Goal: Communication & Community: Answer question/provide support

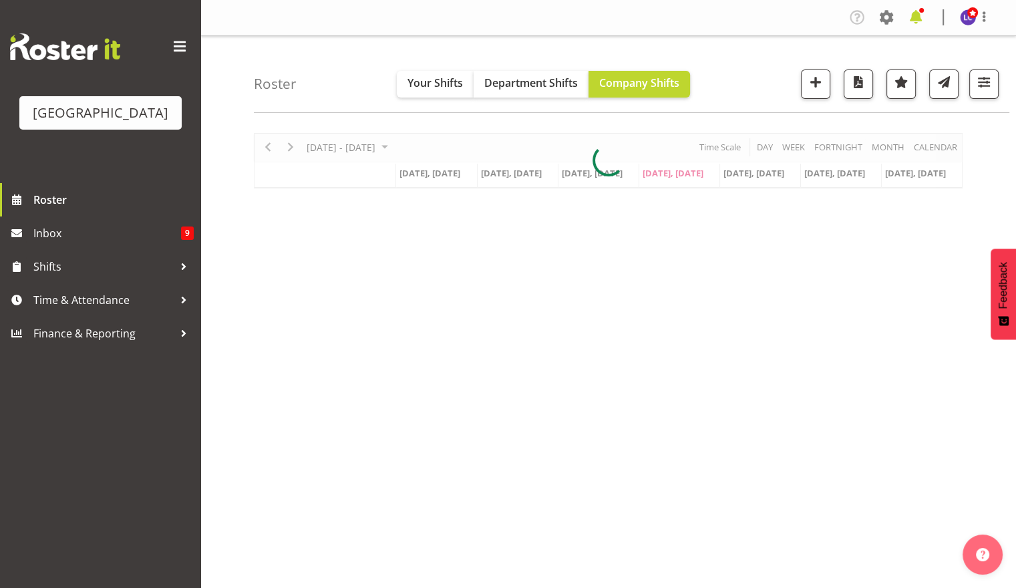
click at [914, 17] on span at bounding box center [915, 17] width 21 height 21
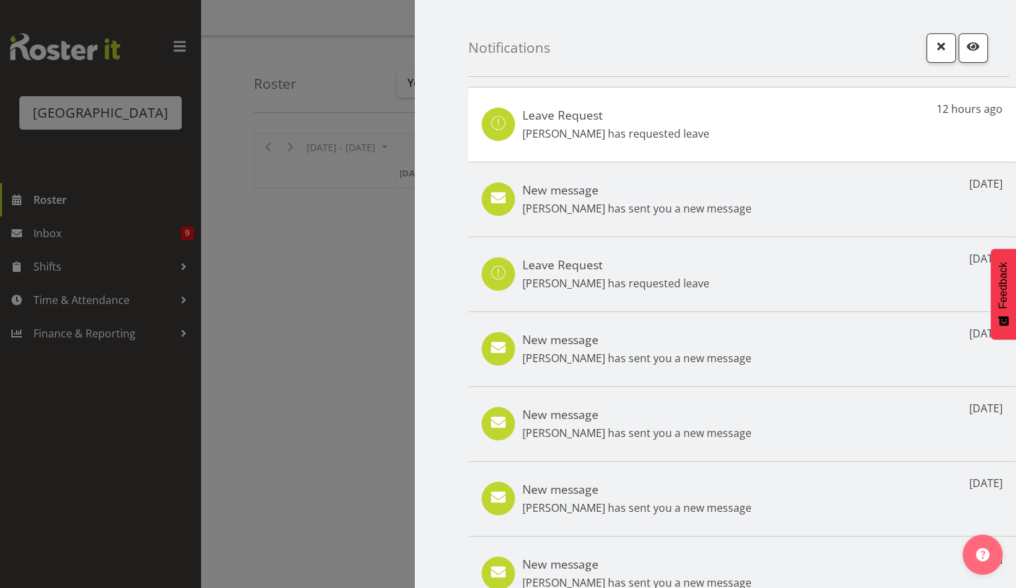
click at [291, 65] on div at bounding box center [508, 294] width 1016 height 588
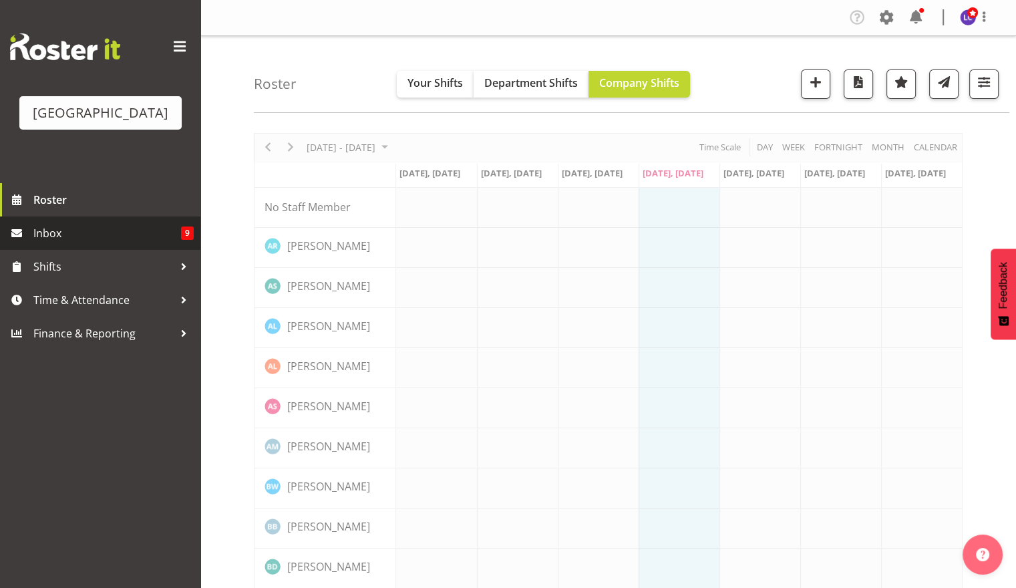
click at [69, 245] on link "Inbox 9" at bounding box center [100, 232] width 200 height 33
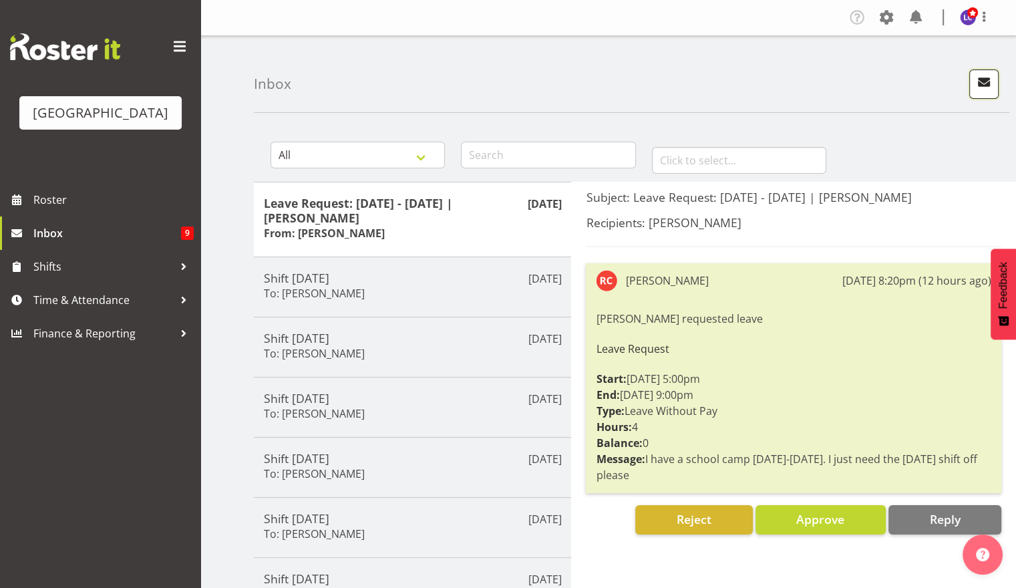
click at [990, 92] on button "button" at bounding box center [983, 83] width 29 height 29
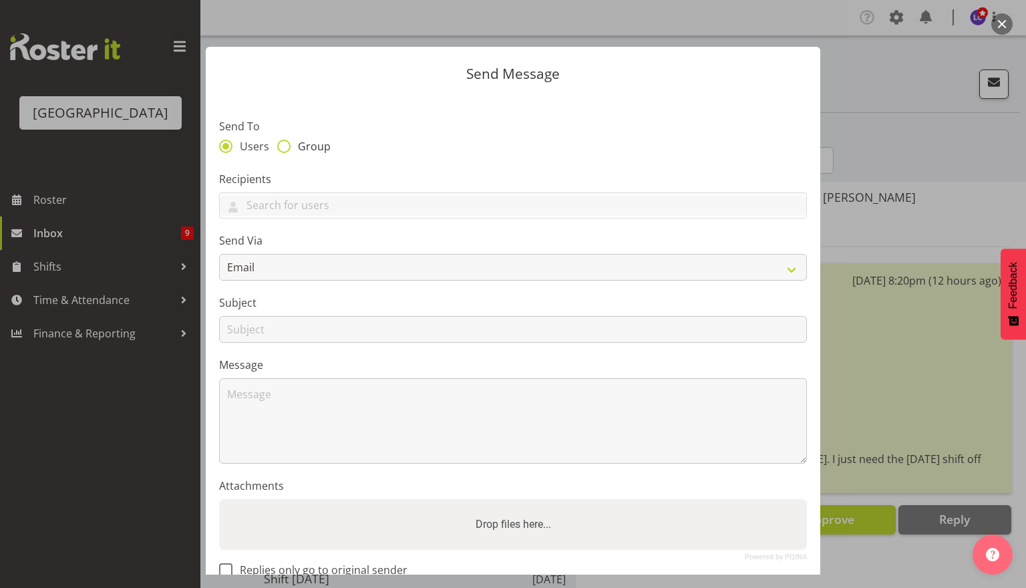
click at [305, 151] on span "Group" at bounding box center [311, 146] width 40 height 13
click at [286, 150] on input "Group" at bounding box center [281, 146] width 9 height 9
radio input "true"
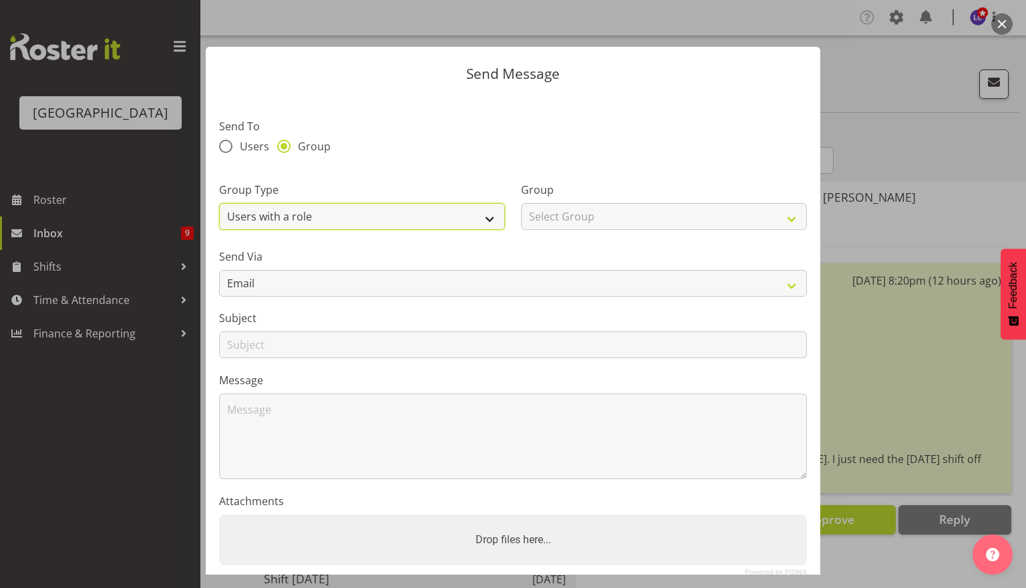
click at [305, 226] on select "Users with a role Users with a skill Primary users in a location All users in a…" at bounding box center [362, 216] width 286 height 27
select select "all_department"
click at [219, 203] on select "Users with a role Users with a skill Primary users in a location All users in a…" at bounding box center [362, 216] width 286 height 27
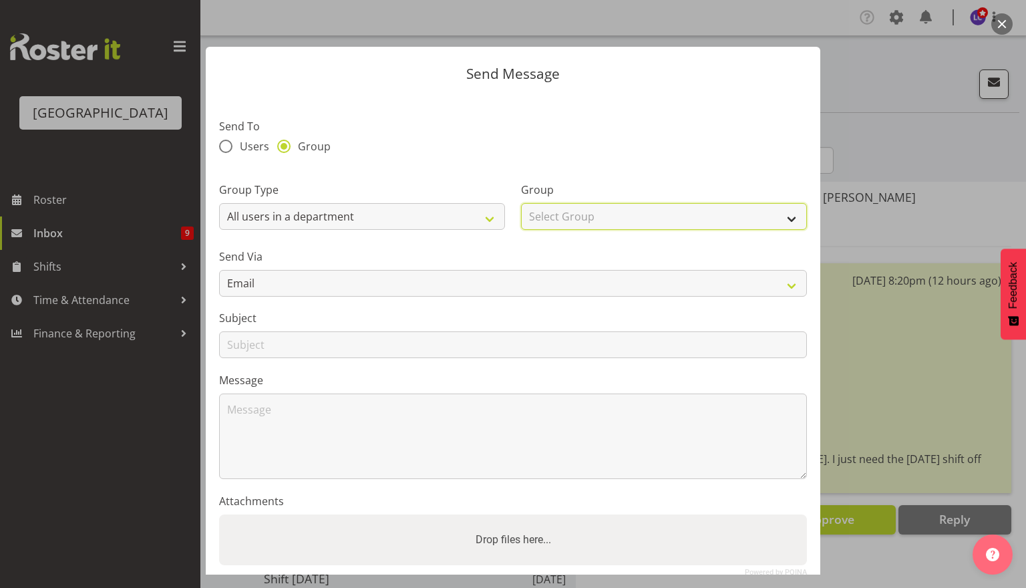
click at [595, 216] on select "Select Group Cleaning Crew Customer Services Crew Lifeguard Crew Maintenance Cr…" at bounding box center [664, 216] width 286 height 27
select select "114"
click at [521, 203] on select "Select Group Cleaning Crew Customer Services Crew Lifeguard Crew Maintenance Cr…" at bounding box center [664, 216] width 286 height 27
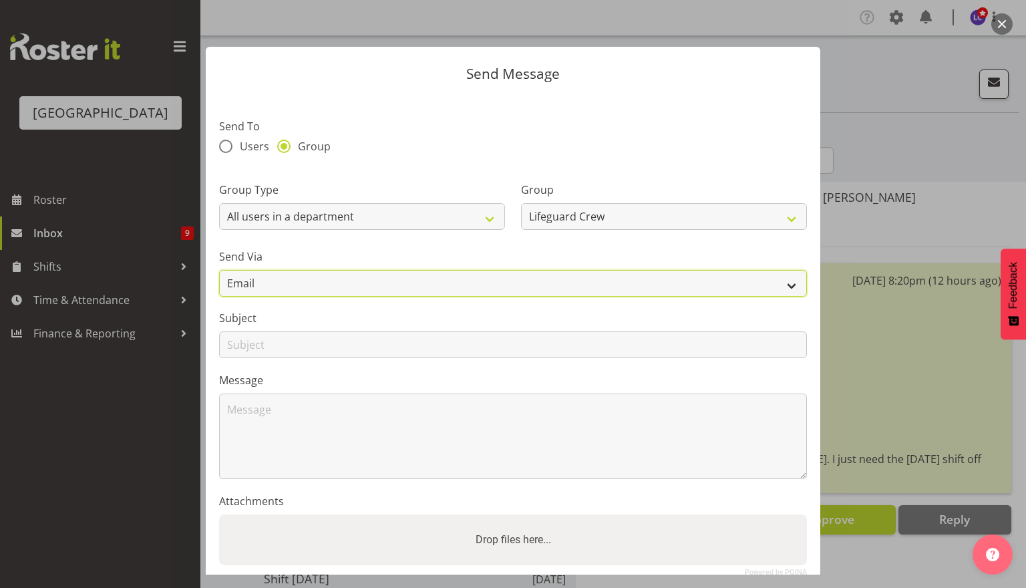
click at [439, 275] on select "Email SMS" at bounding box center [513, 283] width 588 height 27
select select "sms"
click at [219, 270] on select "Email SMS" at bounding box center [513, 283] width 588 height 27
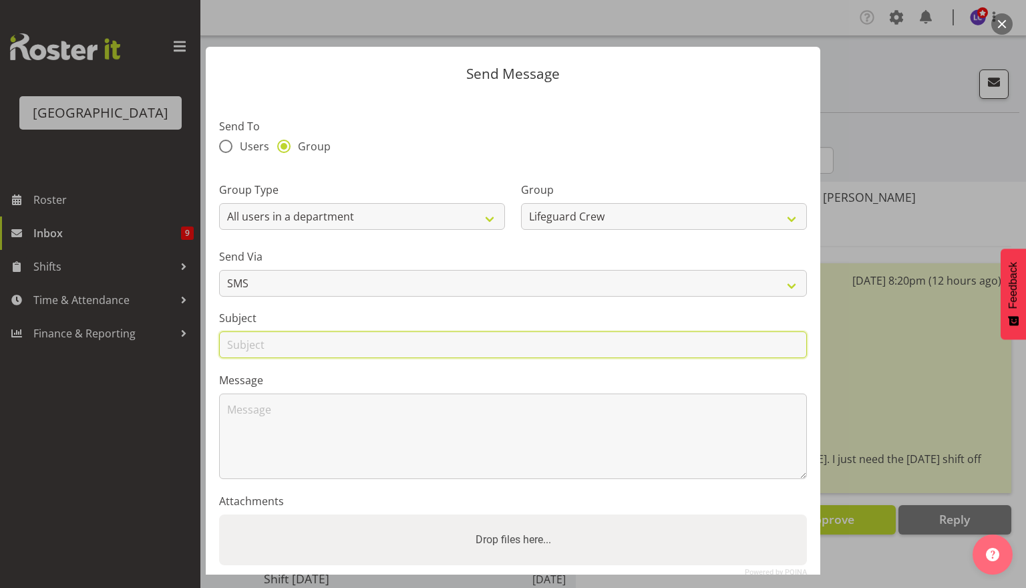
click at [357, 353] on input "text" at bounding box center [513, 344] width 588 height 27
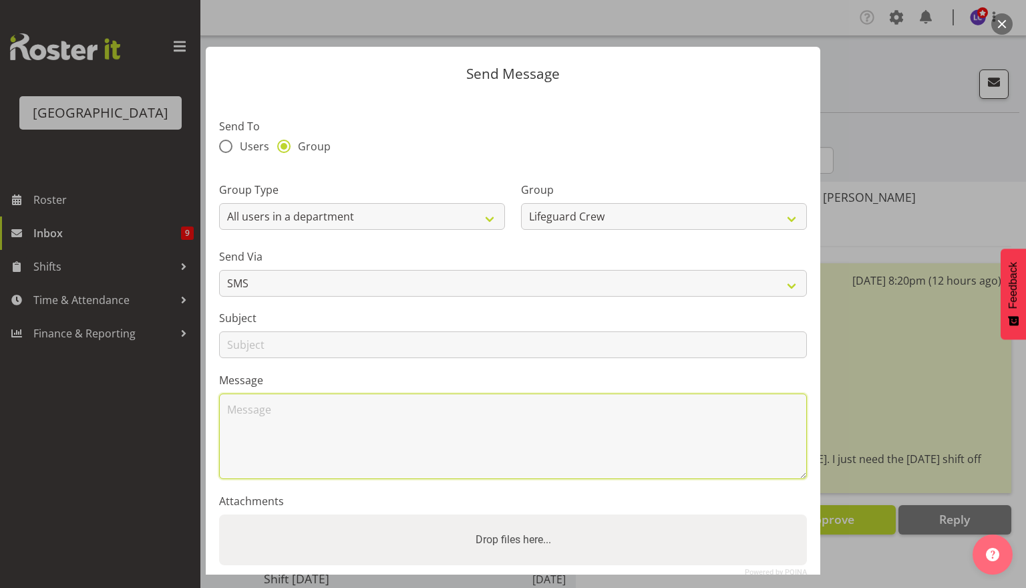
click at [547, 426] on textarea at bounding box center [513, 436] width 588 height 86
type textarea "Hey Team, we are two mean down today is anyone available anytime from 10 till 6?"
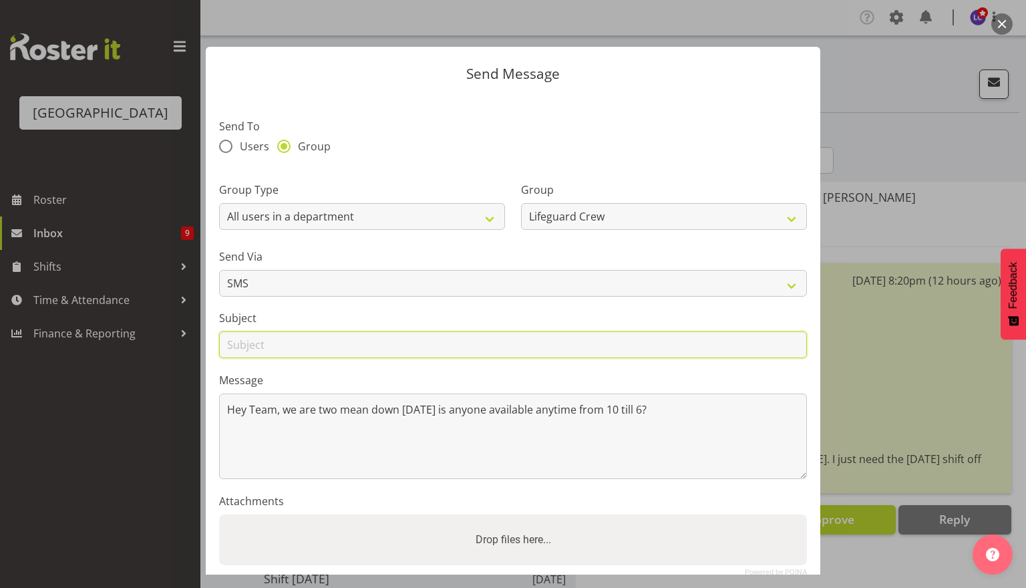
click at [315, 345] on input "text" at bounding box center [513, 344] width 588 height 27
type input "Shift [DATE]"
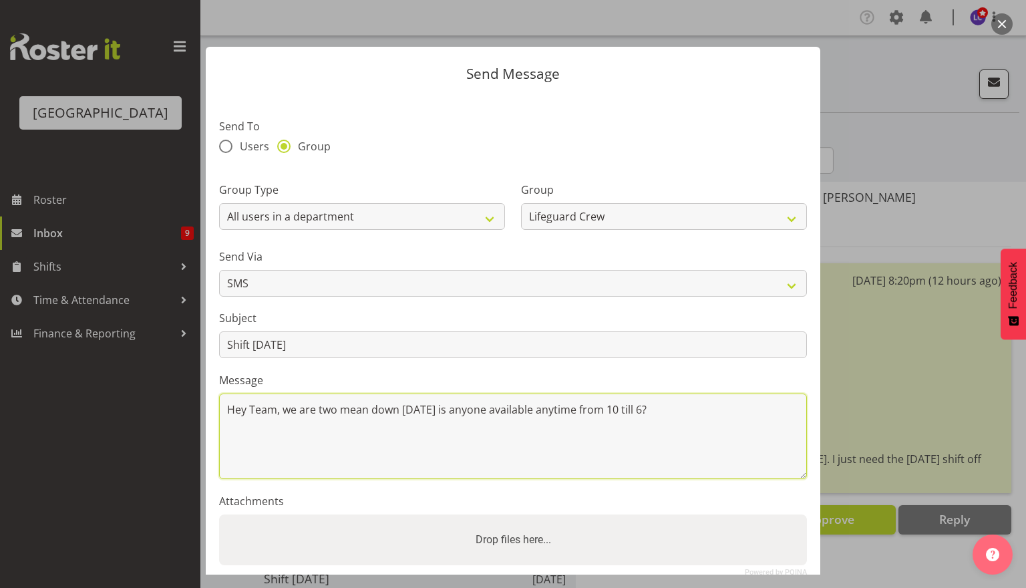
click at [514, 458] on textarea "Hey Team, we are two mean down today is anyone available anytime from 10 till 6?" at bounding box center [513, 436] width 588 height 86
drag, startPoint x: 393, startPoint y: 410, endPoint x: 544, endPoint y: 400, distance: 152.0
click at [544, 400] on textarea "Hey Team, we are two mean down today is anyone available anytime from 10 till 6?" at bounding box center [513, 436] width 588 height 86
click at [677, 438] on textarea "Hey Team, we are two mean down today is anyone available anytime from 10 till 6?" at bounding box center [513, 436] width 588 height 86
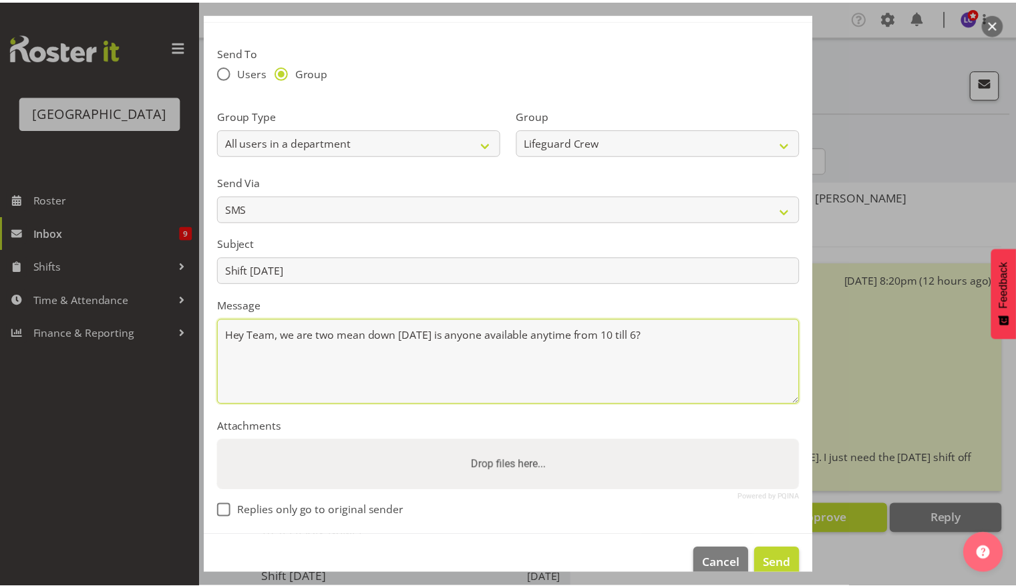
scroll to position [99, 0]
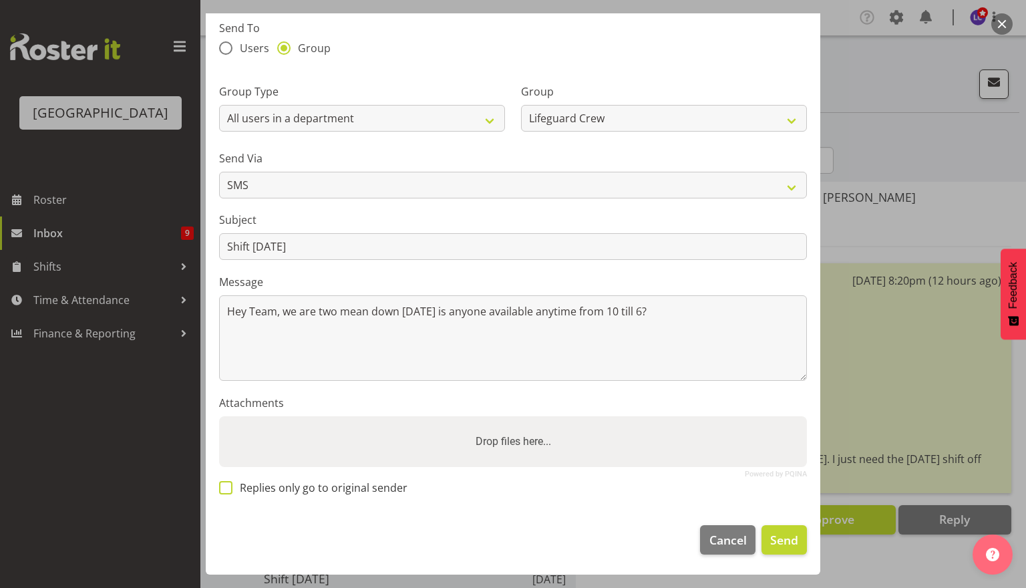
click at [247, 491] on span "Replies only go to original sender" at bounding box center [319, 487] width 175 height 13
click at [228, 491] on input "Replies only go to original sender" at bounding box center [223, 487] width 9 height 9
checkbox input "true"
click at [770, 544] on span "Send" at bounding box center [784, 539] width 28 height 17
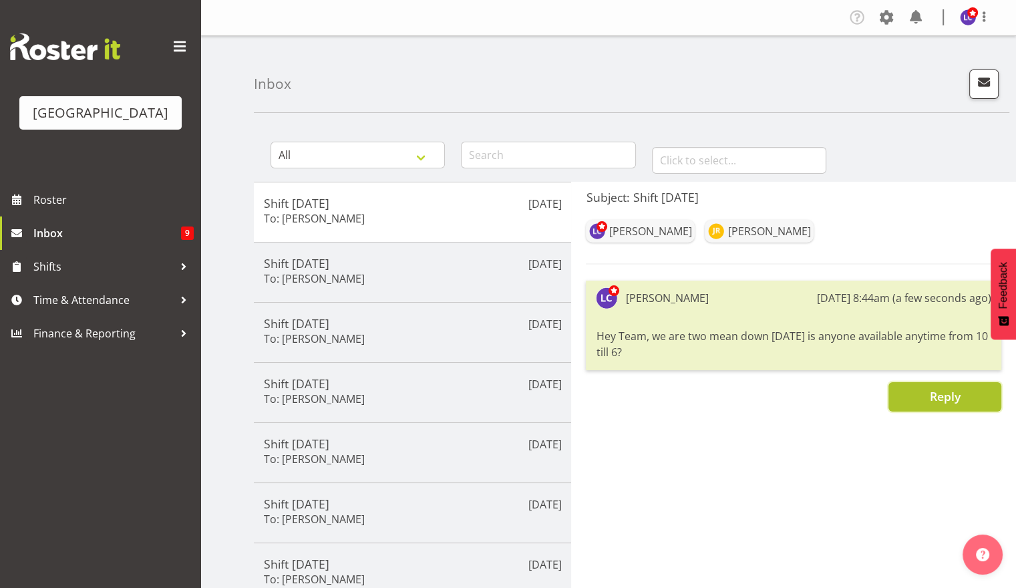
click at [913, 393] on button "Reply" at bounding box center [945, 396] width 113 height 29
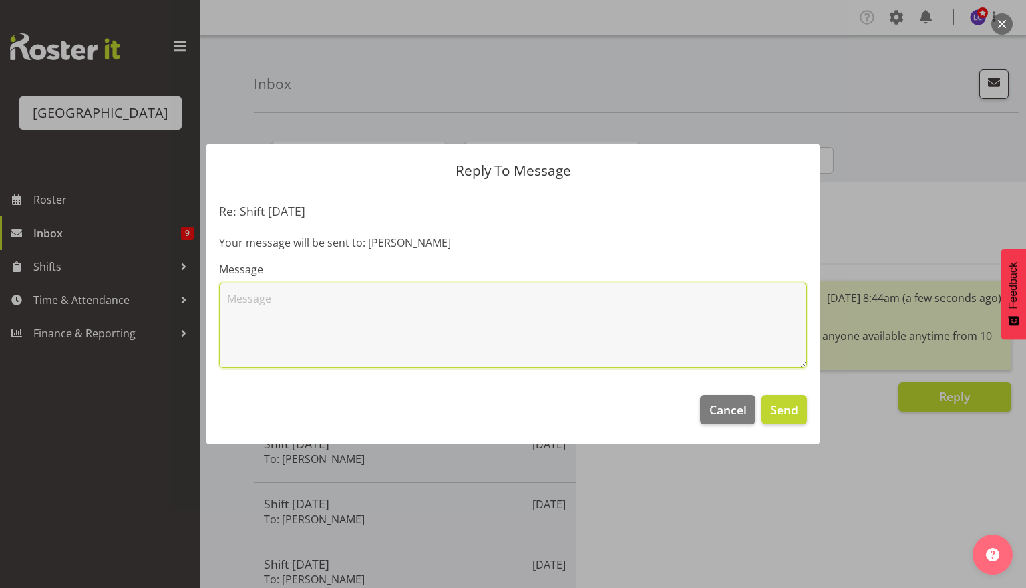
click at [540, 307] on textarea at bounding box center [513, 326] width 588 height 86
type textarea "*men"
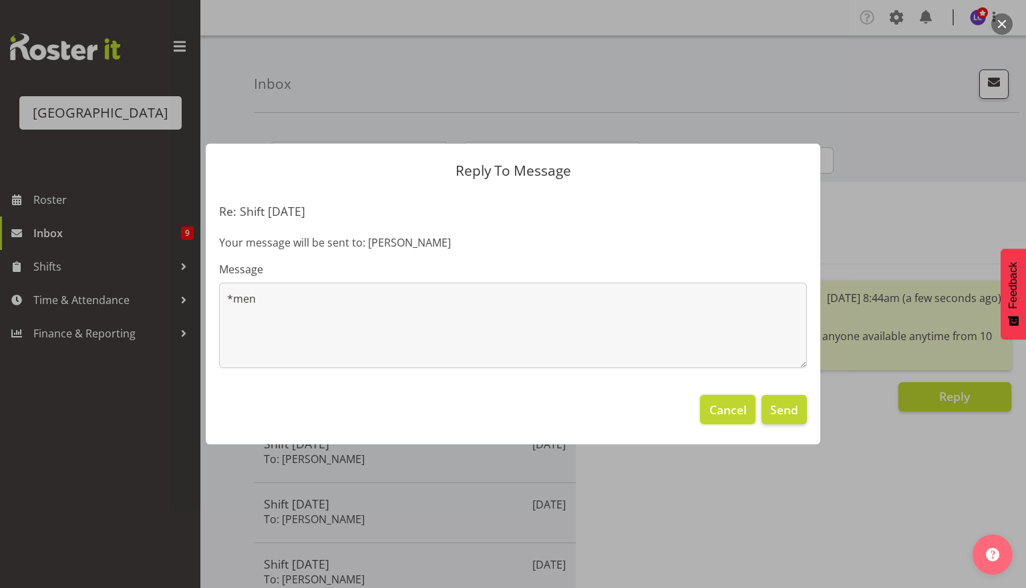
click at [733, 415] on span "Cancel" at bounding box center [727, 409] width 37 height 17
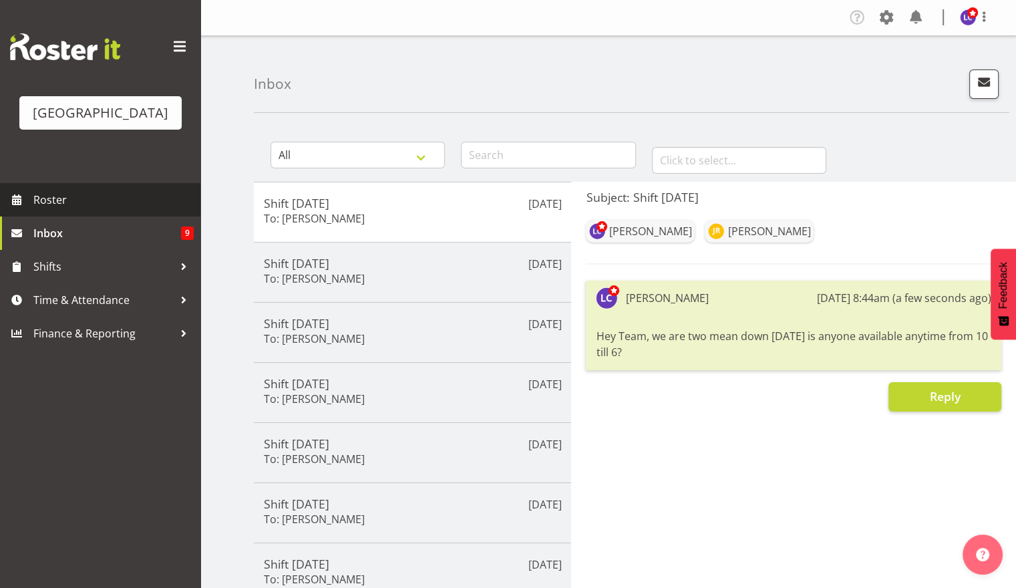
click at [107, 208] on span "Roster" at bounding box center [113, 200] width 160 height 20
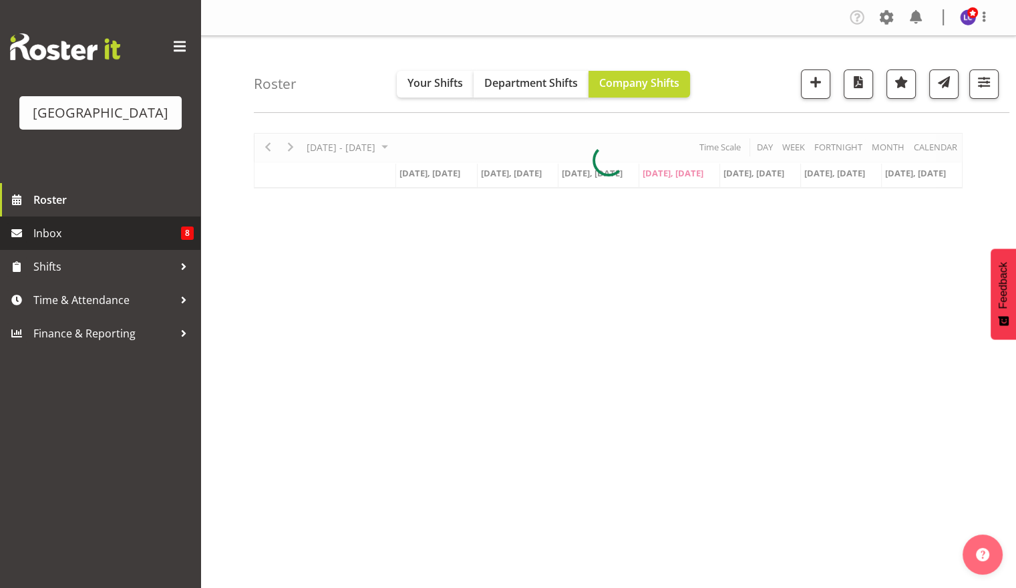
click at [53, 234] on span "Inbox" at bounding box center [107, 233] width 148 height 20
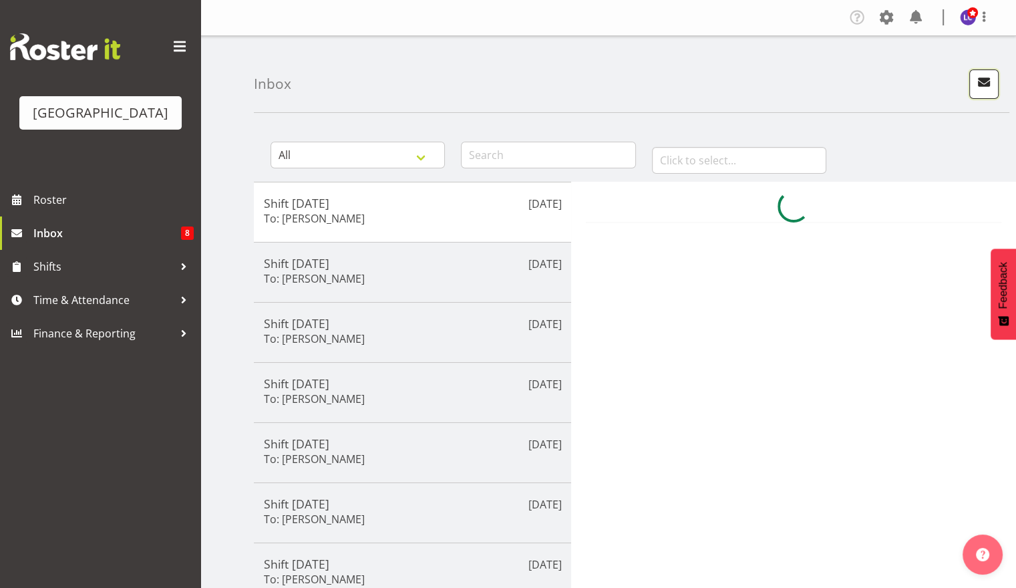
click at [991, 88] on span "button" at bounding box center [983, 81] width 17 height 17
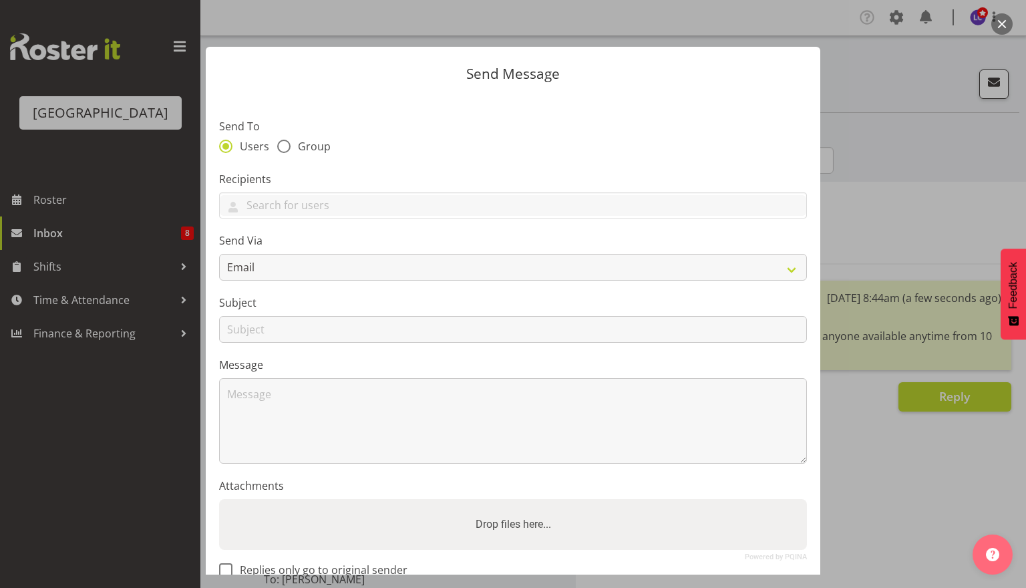
click at [305, 155] on div "Users Group" at bounding box center [513, 148] width 588 height 17
click at [307, 146] on span "Group" at bounding box center [311, 146] width 40 height 13
click at [286, 146] on input "Group" at bounding box center [281, 146] width 9 height 9
radio input "true"
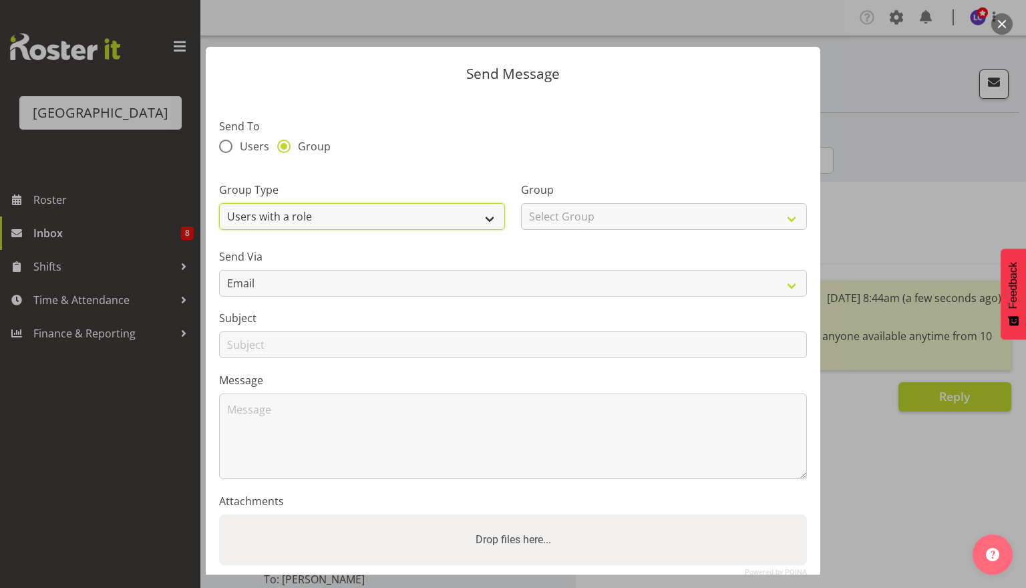
click at [315, 224] on select "Users with a role Users with a skill Primary users in a location All users in a…" at bounding box center [362, 216] width 286 height 27
select select "all_department"
click at [219, 203] on select "Users with a role Users with a skill Primary users in a location All users in a…" at bounding box center [362, 216] width 286 height 27
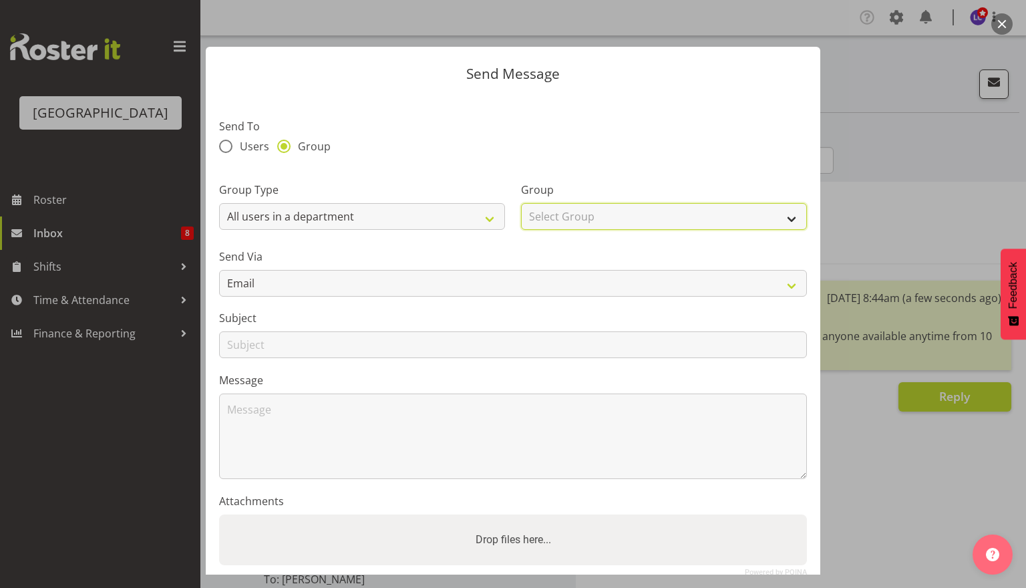
click at [612, 217] on select "Select Group Cleaning Crew Customer Services Crew Lifeguard Crew Maintenance Cr…" at bounding box center [664, 216] width 286 height 27
select select "114"
click at [521, 203] on select "Select Group Cleaning Crew Customer Services Crew Lifeguard Crew Maintenance Cr…" at bounding box center [664, 216] width 286 height 27
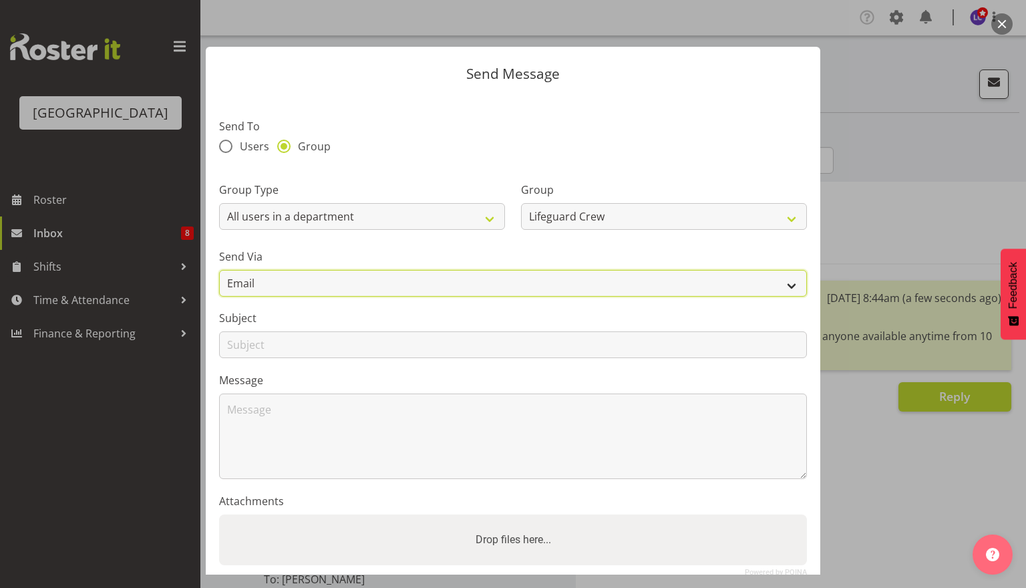
click at [415, 291] on select "Email SMS" at bounding box center [513, 283] width 588 height 27
select select "sms"
click at [219, 270] on select "Email SMS" at bounding box center [513, 283] width 588 height 27
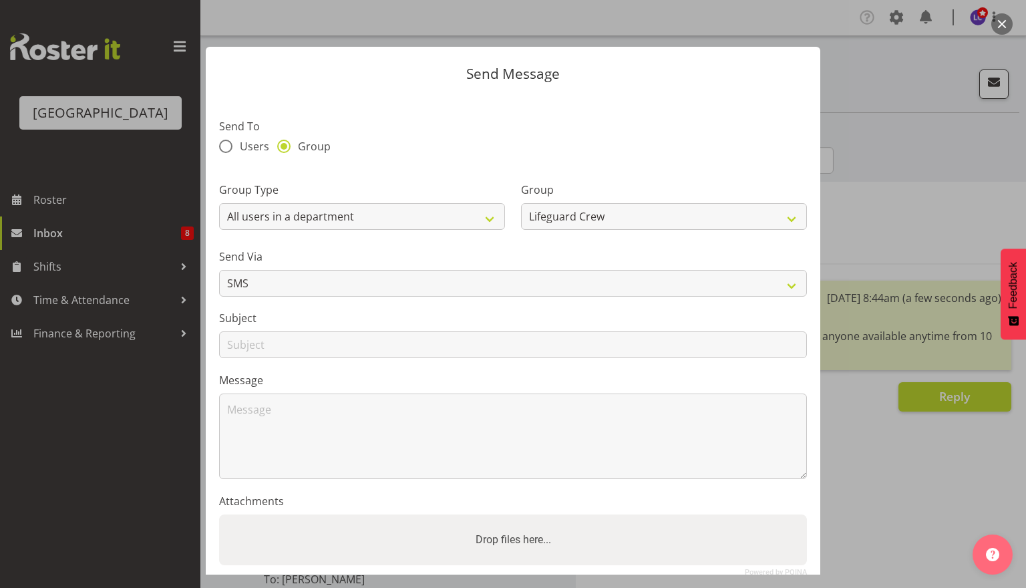
click at [361, 359] on section "Send To Users Group Group Type Users with a role Users with a skill Primary use…" at bounding box center [513, 352] width 615 height 516
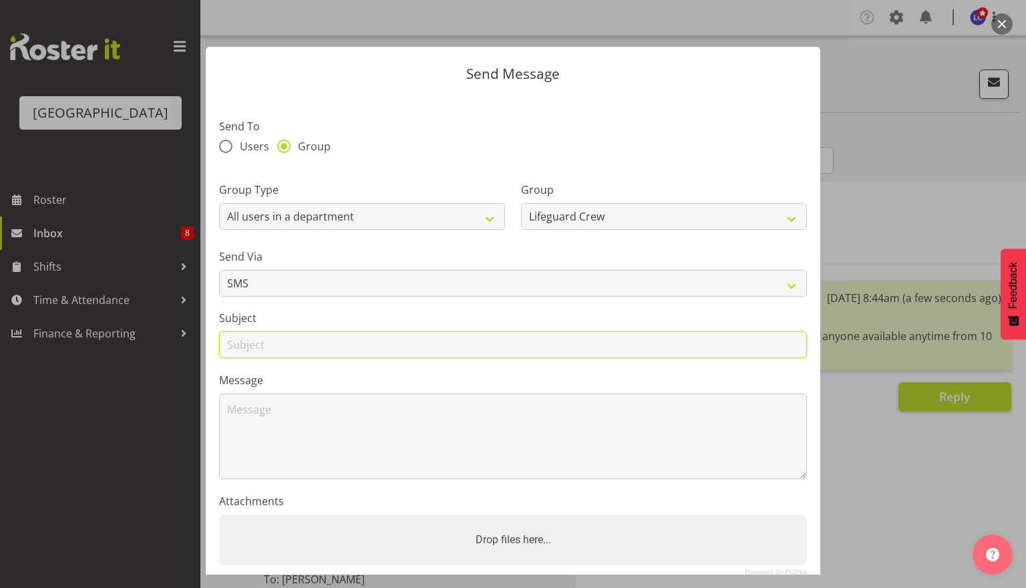
click at [363, 350] on input "text" at bounding box center [513, 344] width 588 height 27
type input "Shift [DATE]"
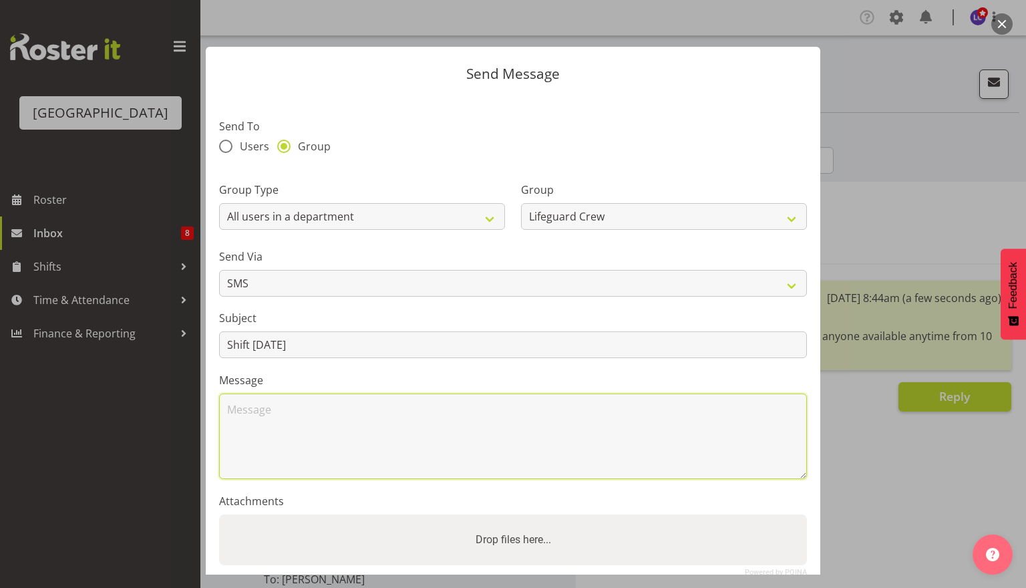
click at [349, 424] on textarea at bounding box center [513, 436] width 588 height 86
type textarea "T"
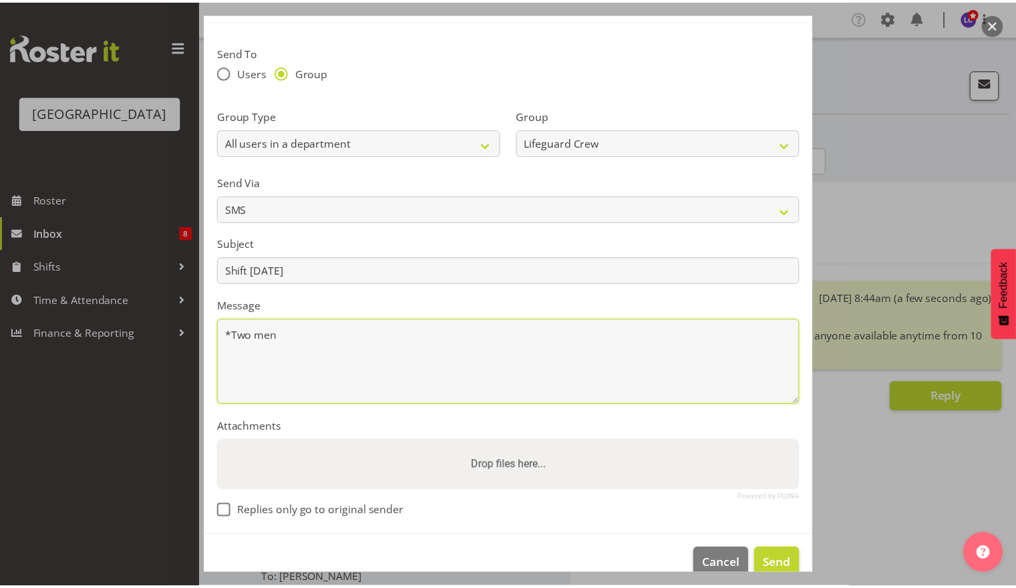
scroll to position [99, 0]
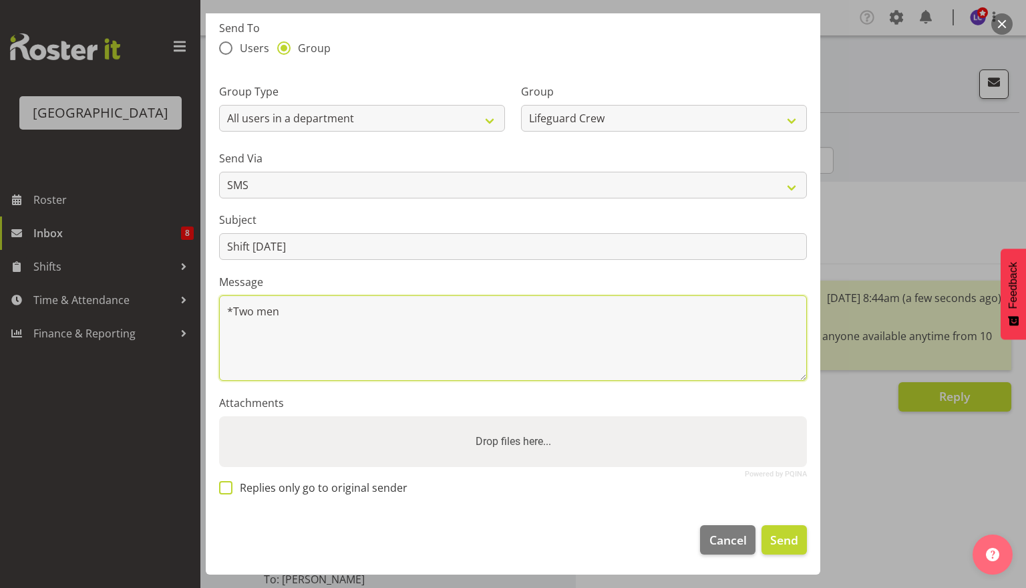
type textarea "*Two men"
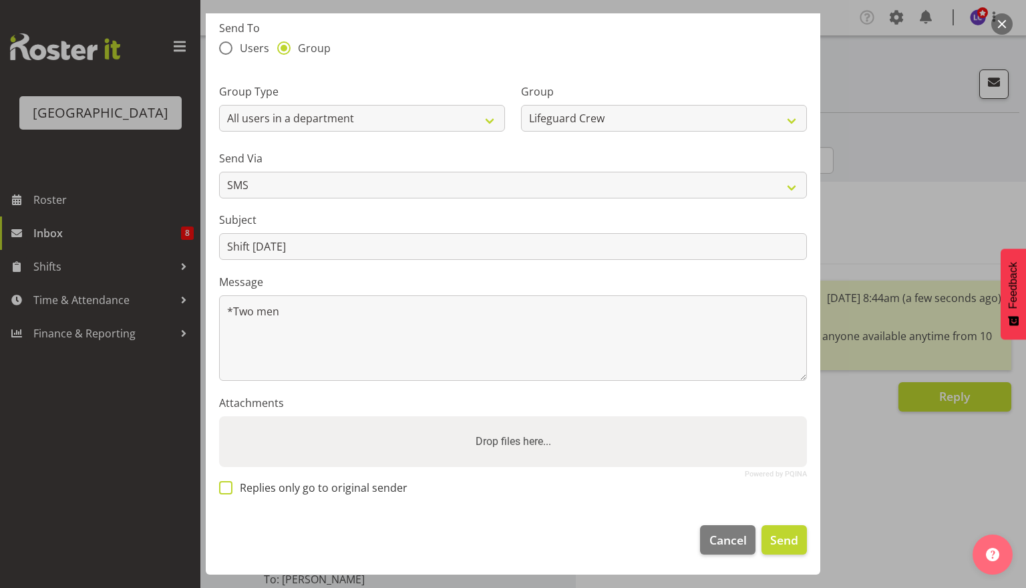
click at [319, 489] on span "Replies only go to original sender" at bounding box center [319, 487] width 175 height 13
click at [228, 489] on input "Replies only go to original sender" at bounding box center [223, 487] width 9 height 9
checkbox input "true"
click at [778, 540] on span "Send" at bounding box center [784, 539] width 28 height 17
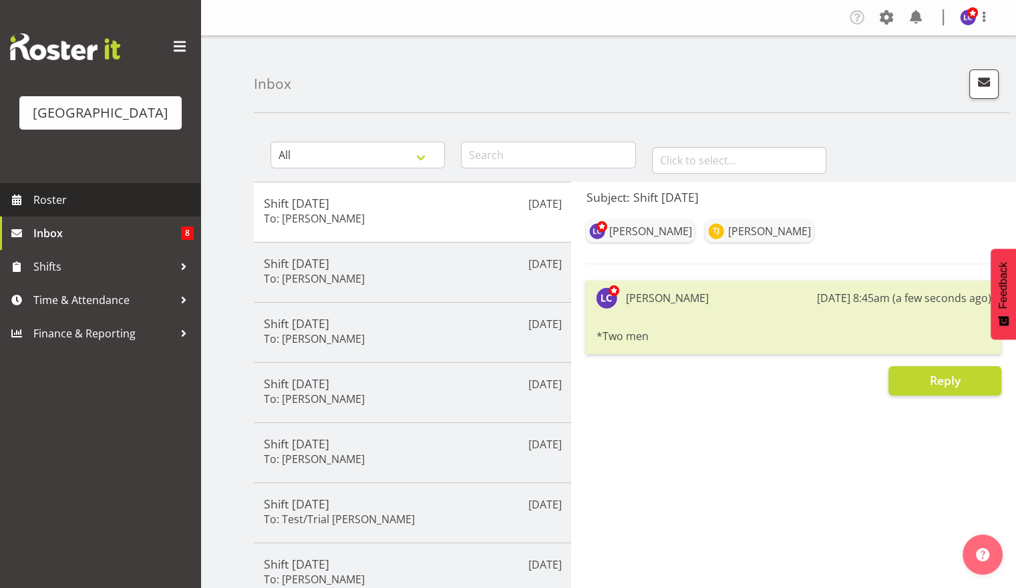
click at [106, 194] on span "Roster" at bounding box center [113, 200] width 160 height 20
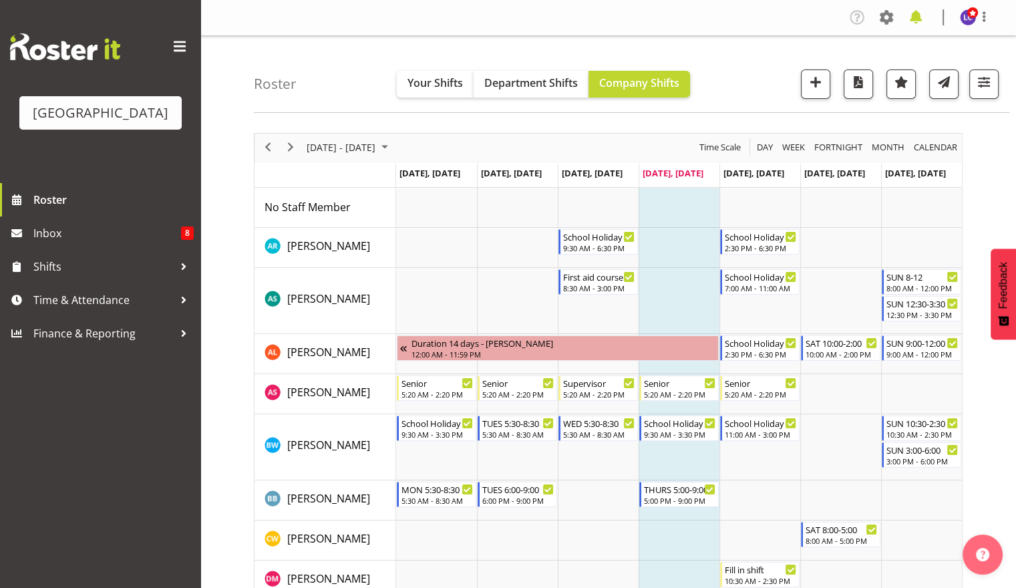
click at [914, 15] on span at bounding box center [915, 17] width 21 height 21
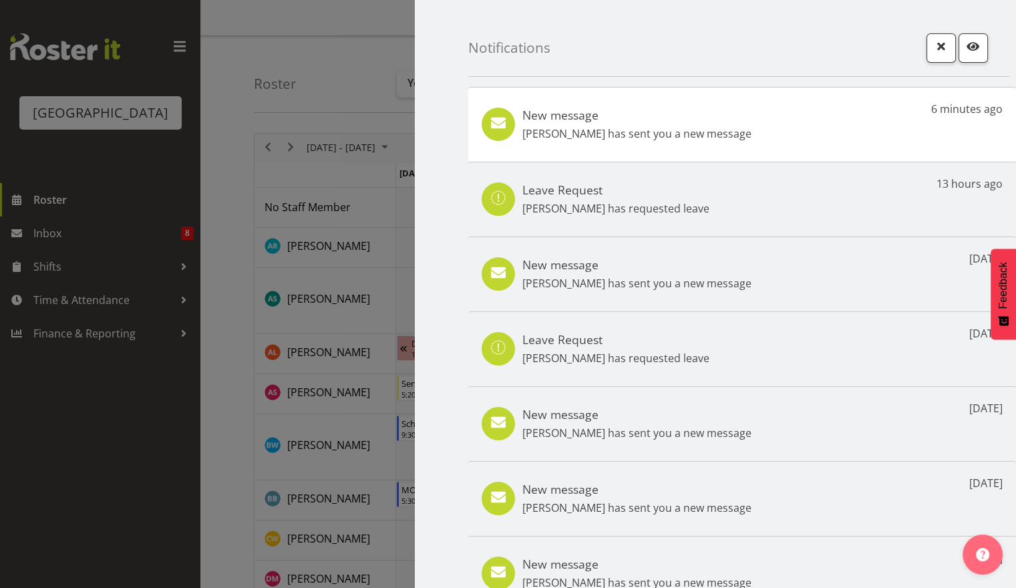
click at [575, 135] on p "Ben Wyatt has sent you a new message" at bounding box center [636, 134] width 229 height 16
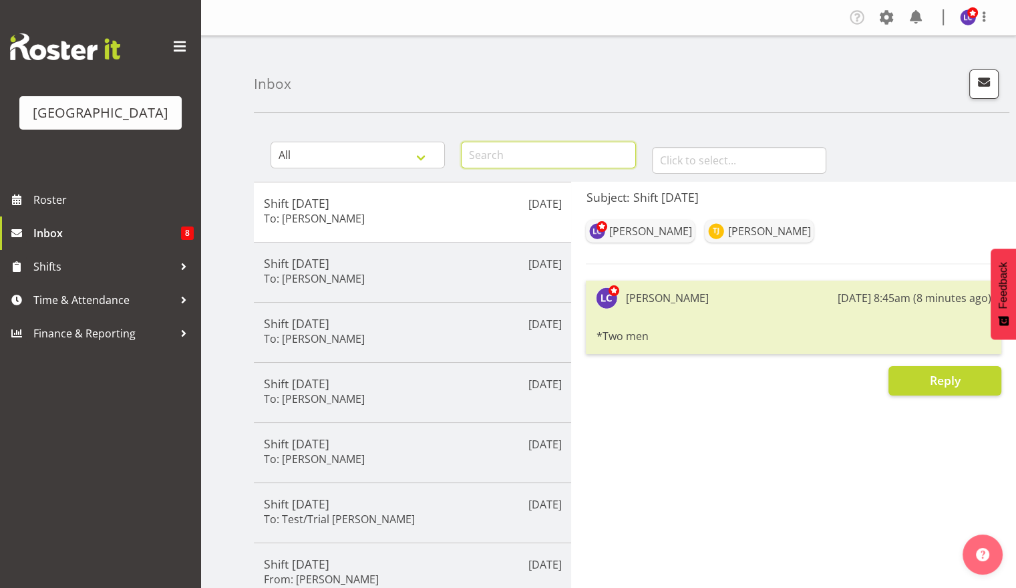
click at [565, 155] on input "text" at bounding box center [548, 155] width 174 height 27
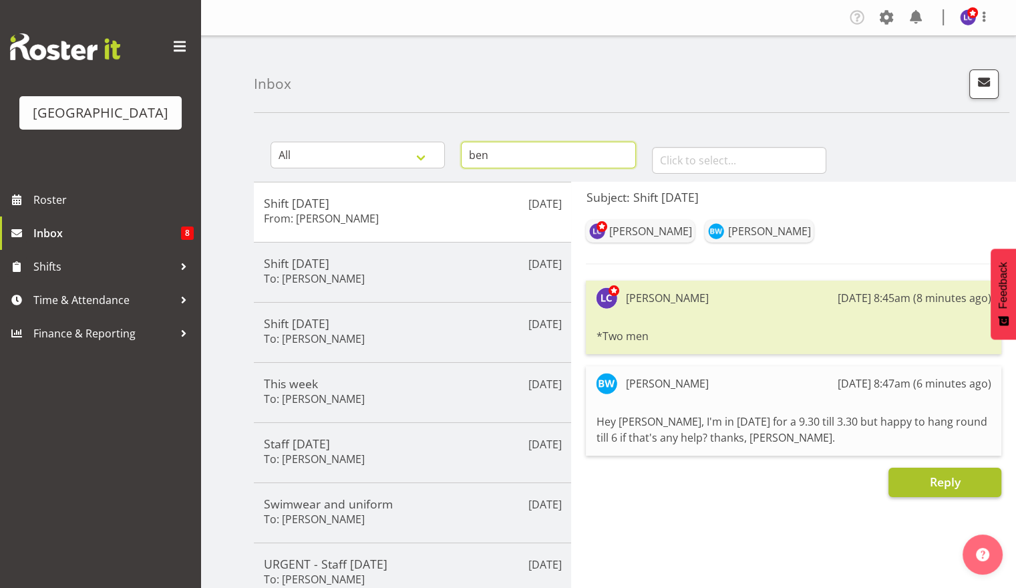
type input "ben"
click at [965, 481] on button "Reply" at bounding box center [945, 482] width 113 height 29
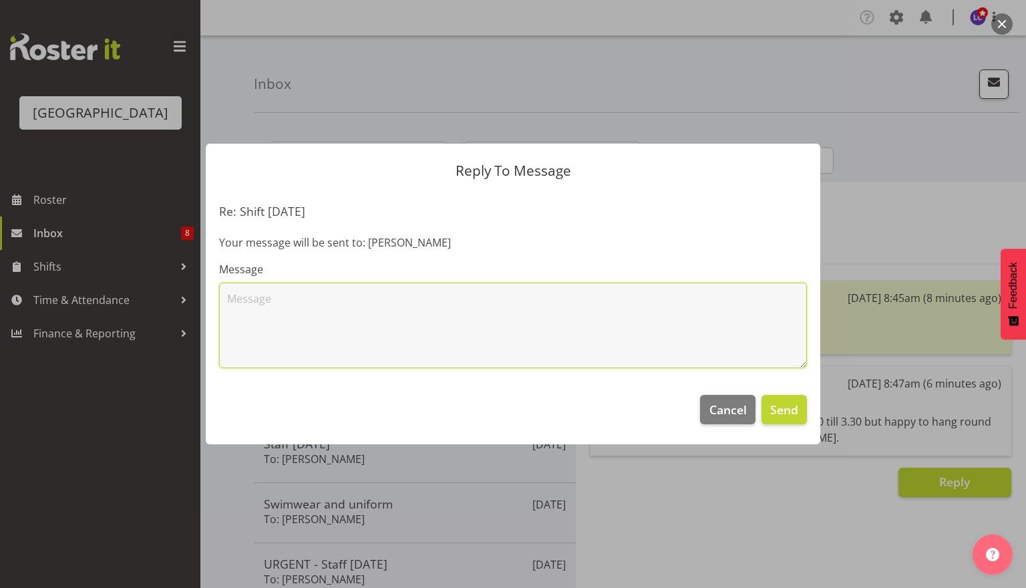
click at [474, 315] on textarea at bounding box center [513, 326] width 588 height 86
type textarea "Yes please"
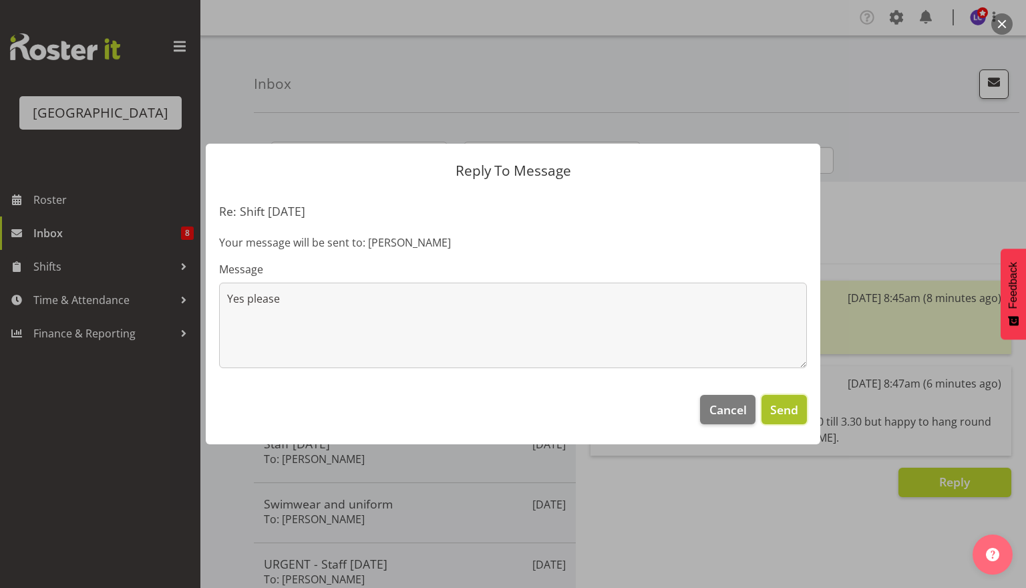
click at [778, 410] on span "Send" at bounding box center [784, 409] width 28 height 17
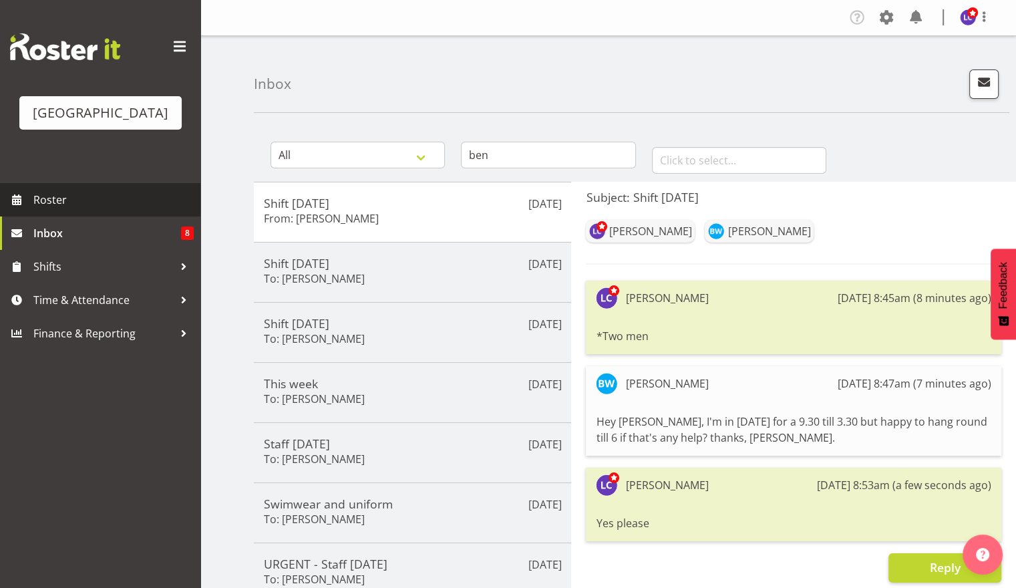
click at [90, 192] on span "Roster" at bounding box center [113, 200] width 160 height 20
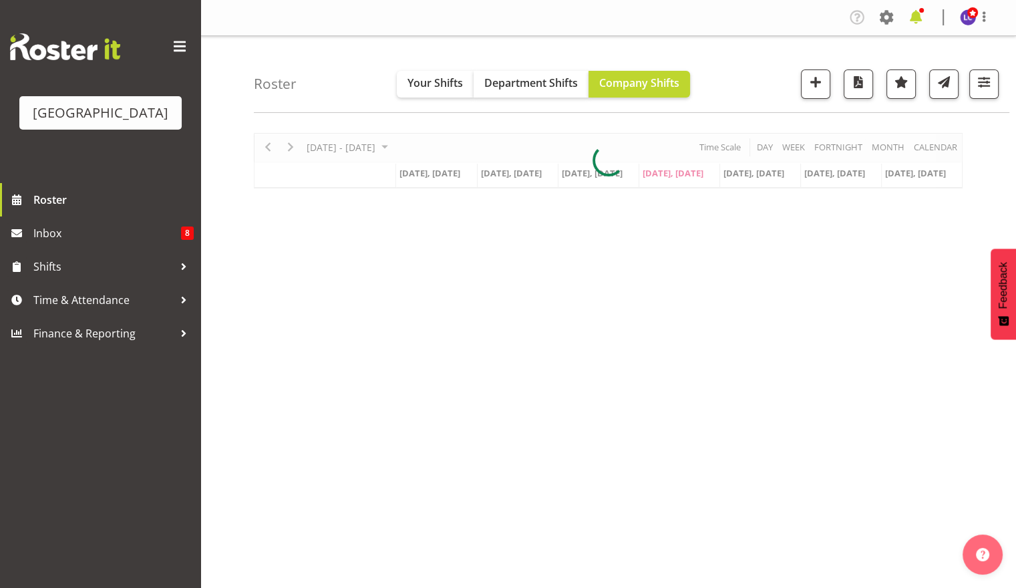
click at [913, 25] on span at bounding box center [915, 17] width 21 height 21
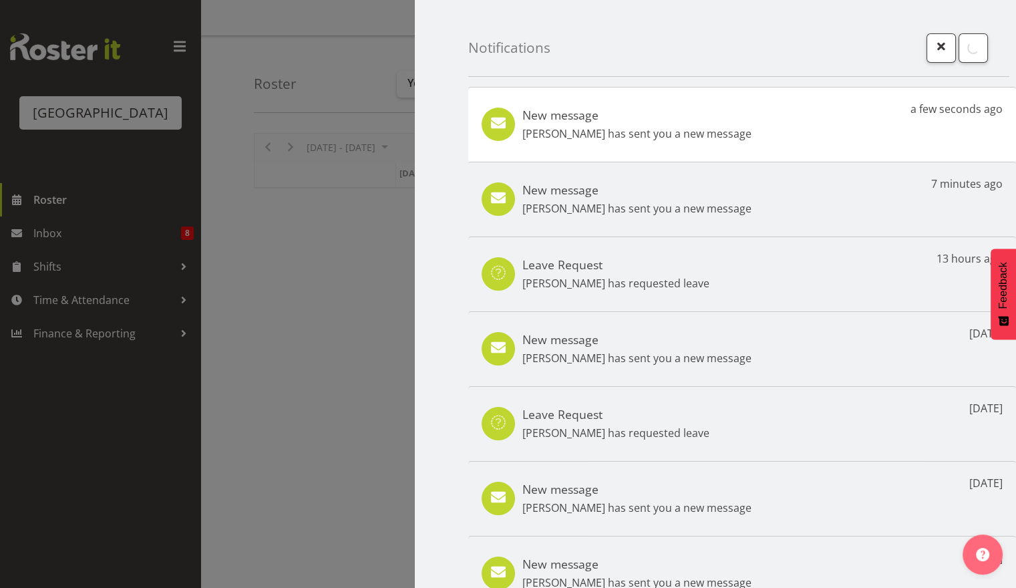
click at [681, 124] on div "New message Mark Lieshout has sent you a new message" at bounding box center [636, 125] width 229 height 34
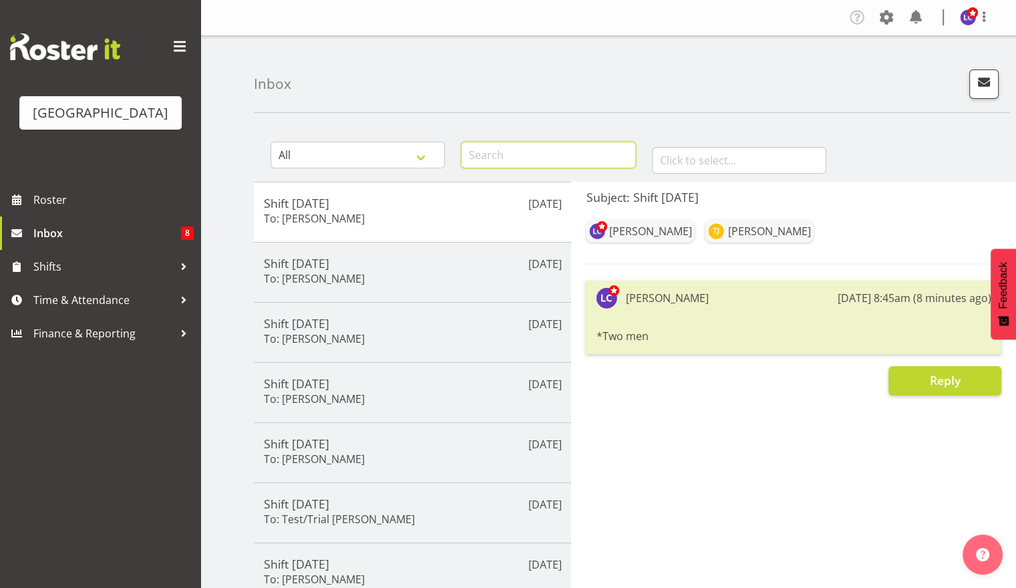
click at [510, 155] on input "text" at bounding box center [548, 155] width 174 height 27
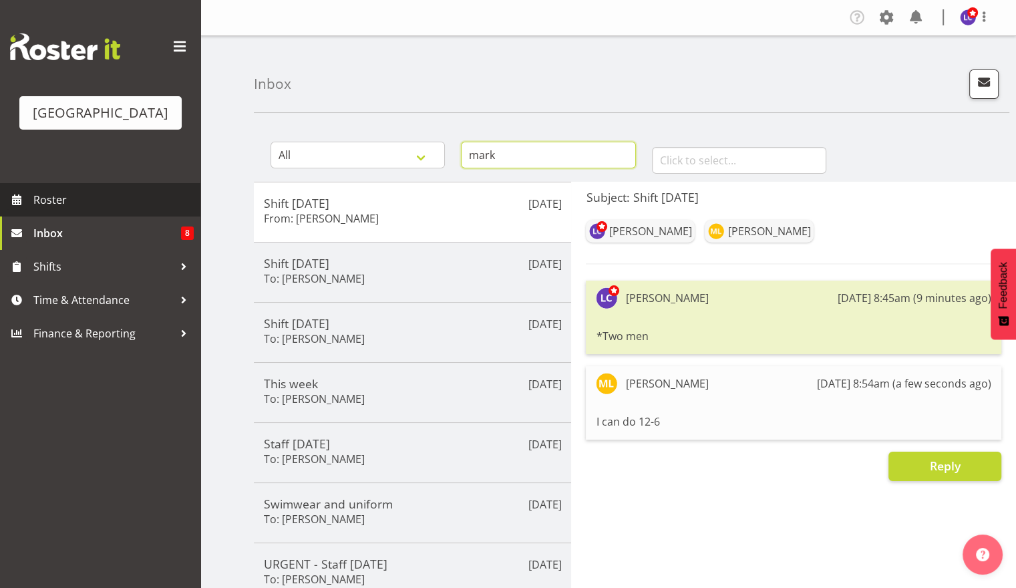
type input "mark"
click at [19, 214] on link "Roster" at bounding box center [100, 199] width 200 height 33
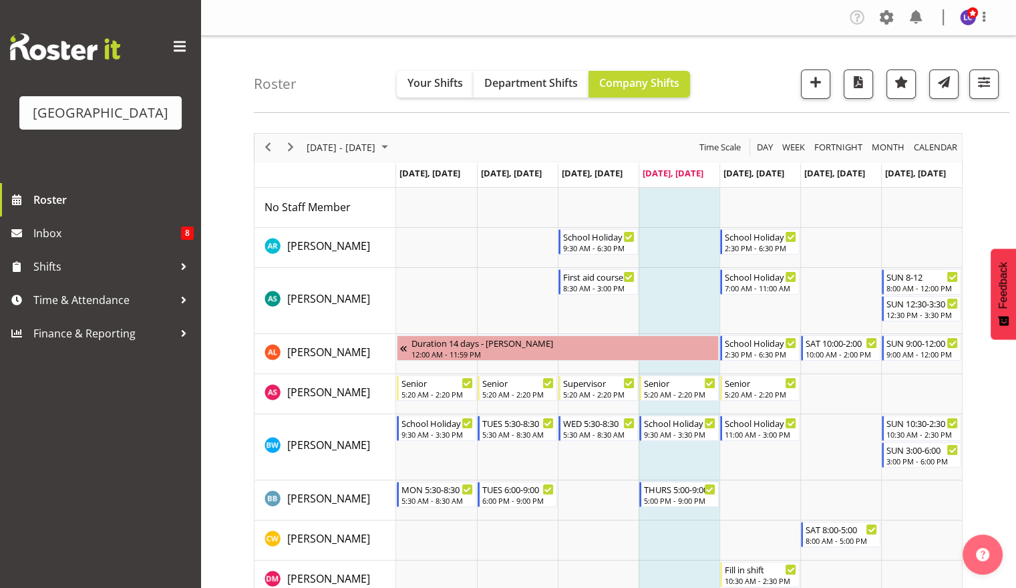
drag, startPoint x: 1015, startPoint y: 138, endPoint x: 1017, endPoint y: 159, distance: 21.5
click at [1015, 159] on html "Splash Palace Roster Inbox 8 Shifts Time & Attendance Finance & Reporting Compa…" at bounding box center [508, 294] width 1016 height 588
click at [913, 24] on span at bounding box center [915, 17] width 21 height 21
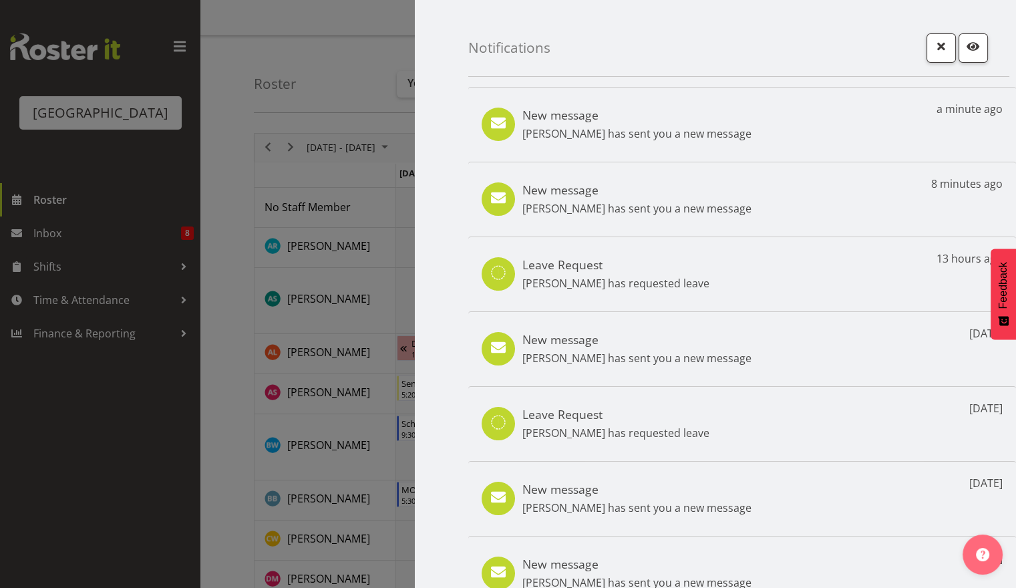
click at [681, 120] on h5 "New message" at bounding box center [636, 115] width 229 height 15
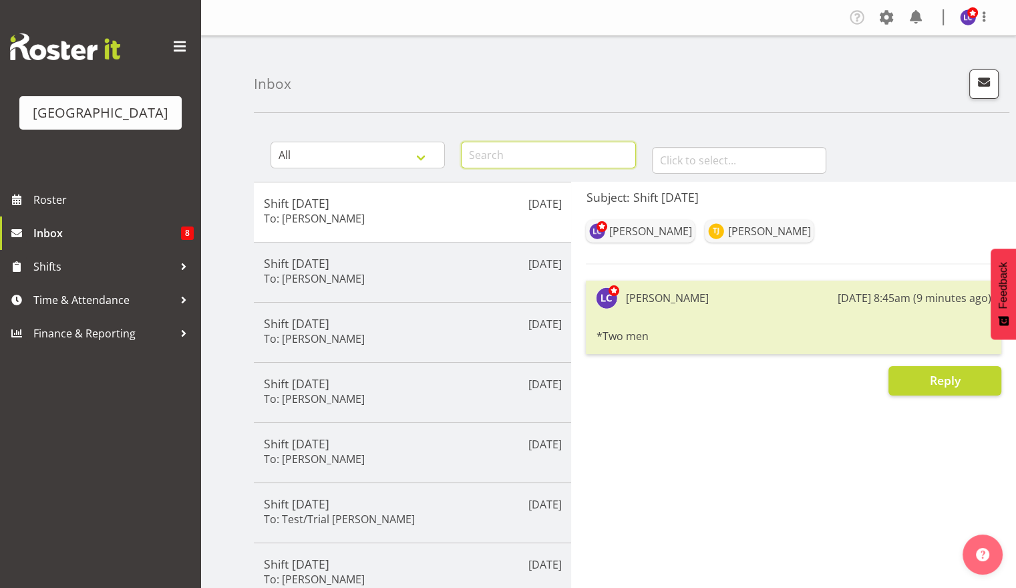
drag, startPoint x: 470, startPoint y: 152, endPoint x: 508, endPoint y: 160, distance: 39.1
click at [476, 152] on input "text" at bounding box center [548, 155] width 174 height 27
type input "mark"
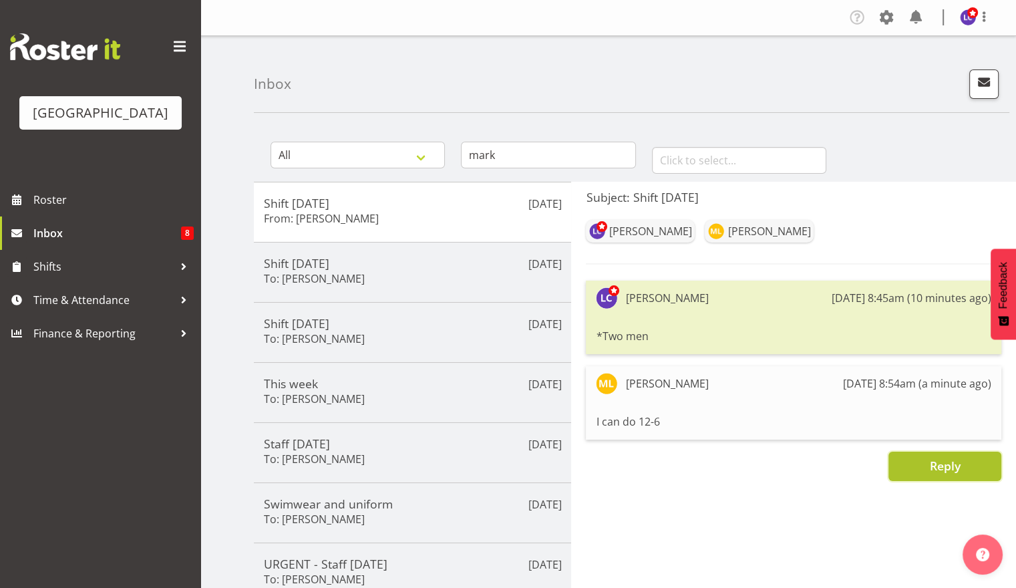
click at [921, 457] on button "Reply" at bounding box center [945, 466] width 113 height 29
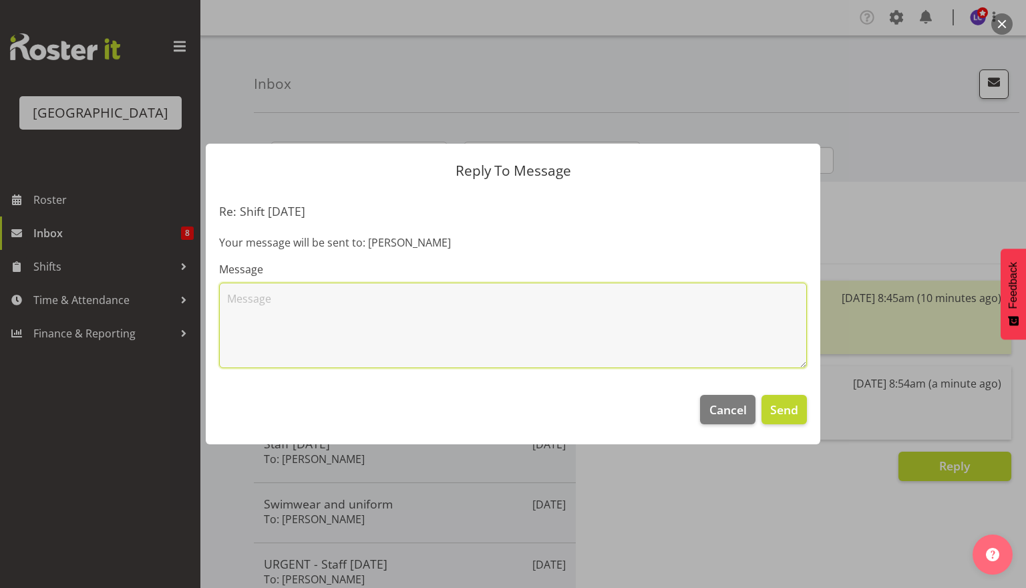
click at [674, 327] on textarea at bounding box center [513, 326] width 588 height 86
type textarea "6.30............?"
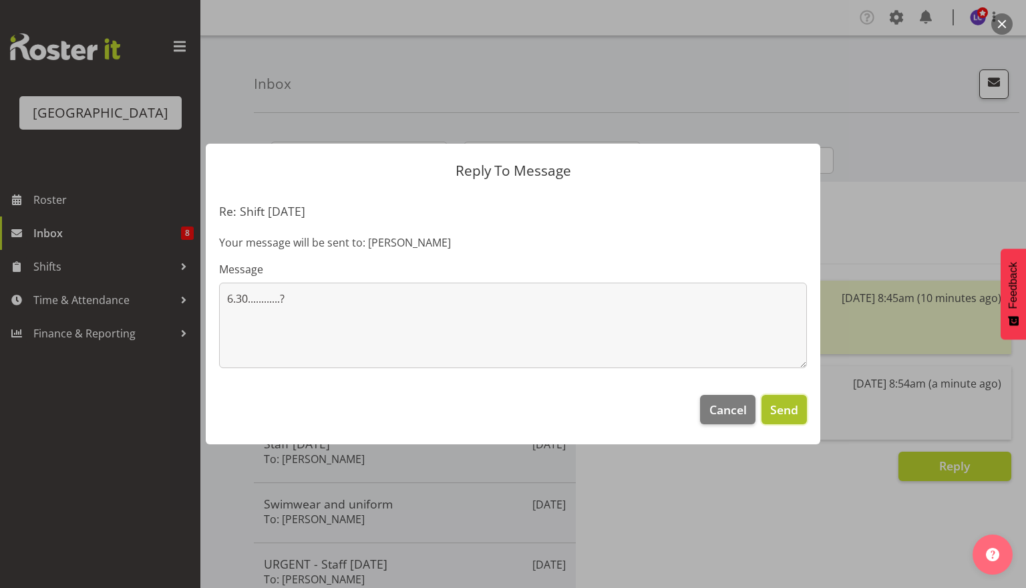
drag, startPoint x: 786, startPoint y: 410, endPoint x: 785, endPoint y: 425, distance: 14.7
click at [785, 412] on span "Send" at bounding box center [784, 409] width 28 height 17
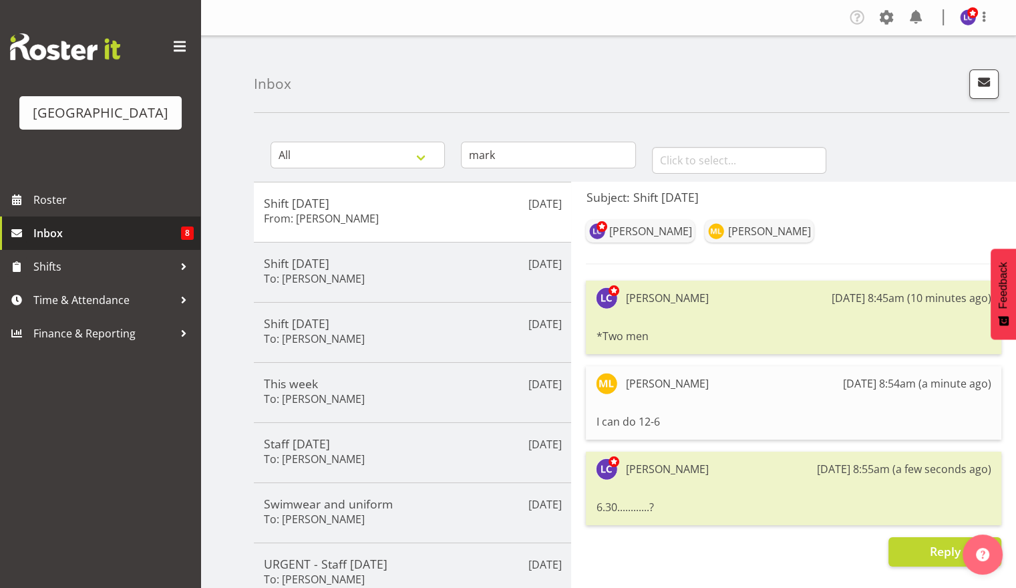
click at [63, 223] on span "Inbox" at bounding box center [107, 233] width 148 height 20
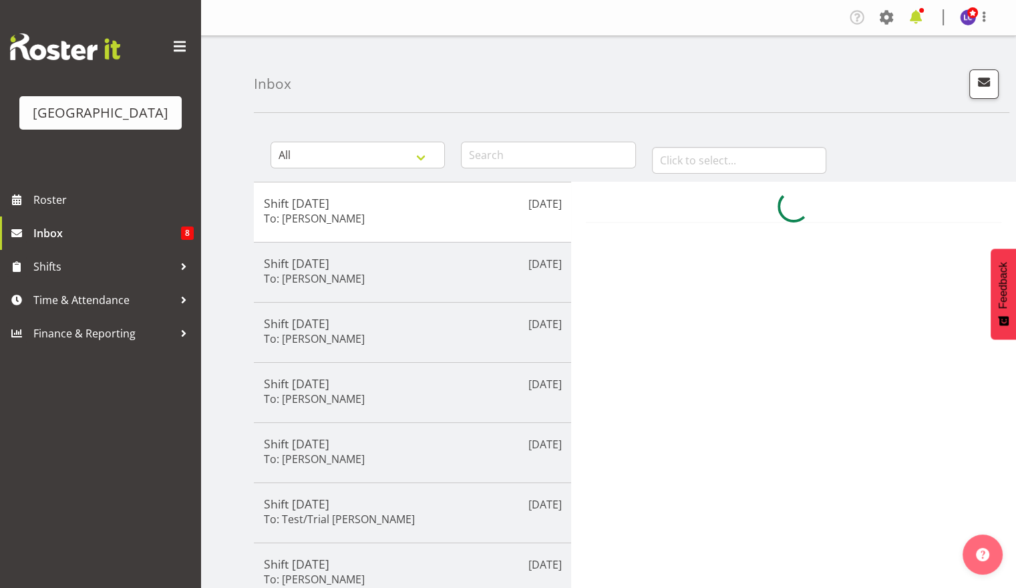
click at [915, 15] on span at bounding box center [915, 17] width 21 height 21
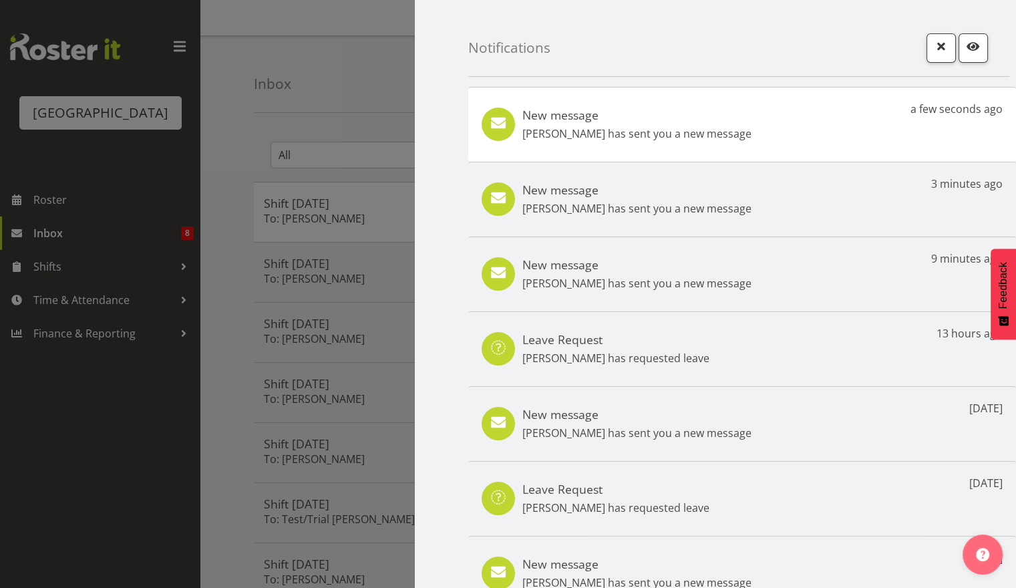
click at [633, 141] on p "Mark Lieshout has sent you a new message" at bounding box center [636, 134] width 229 height 16
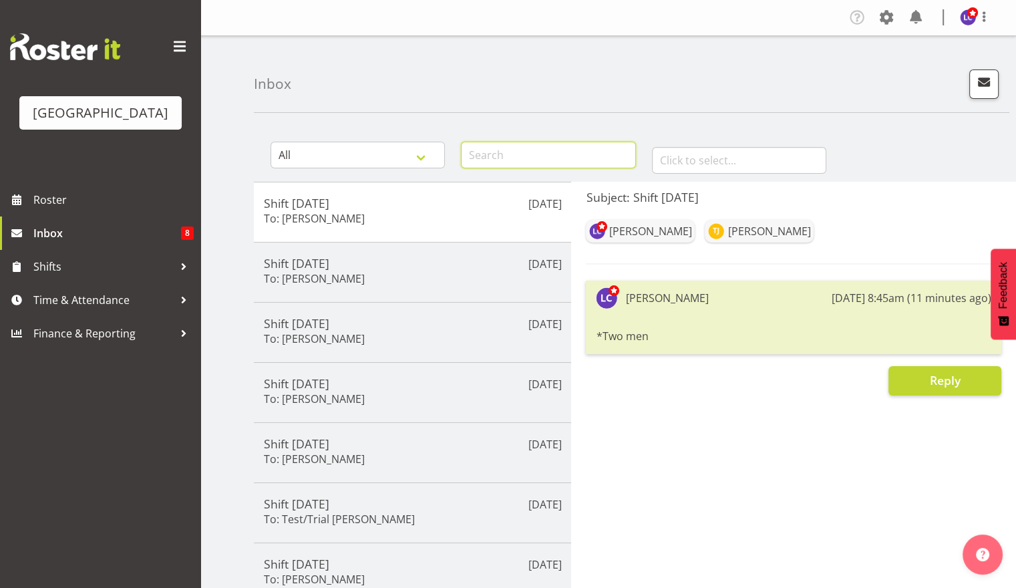
click at [564, 155] on input "text" at bounding box center [548, 155] width 174 height 27
type input "mark"
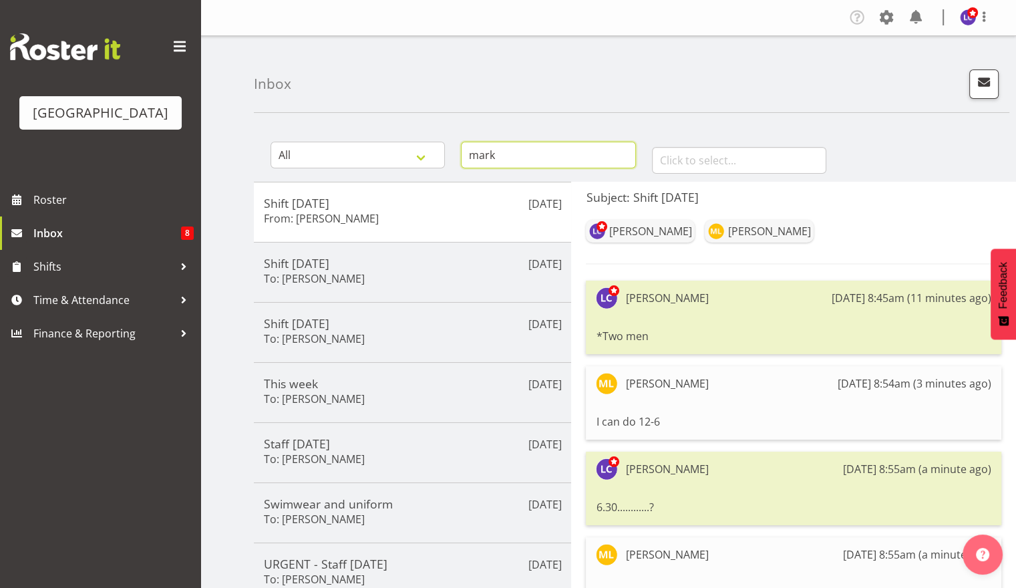
scroll to position [244, 0]
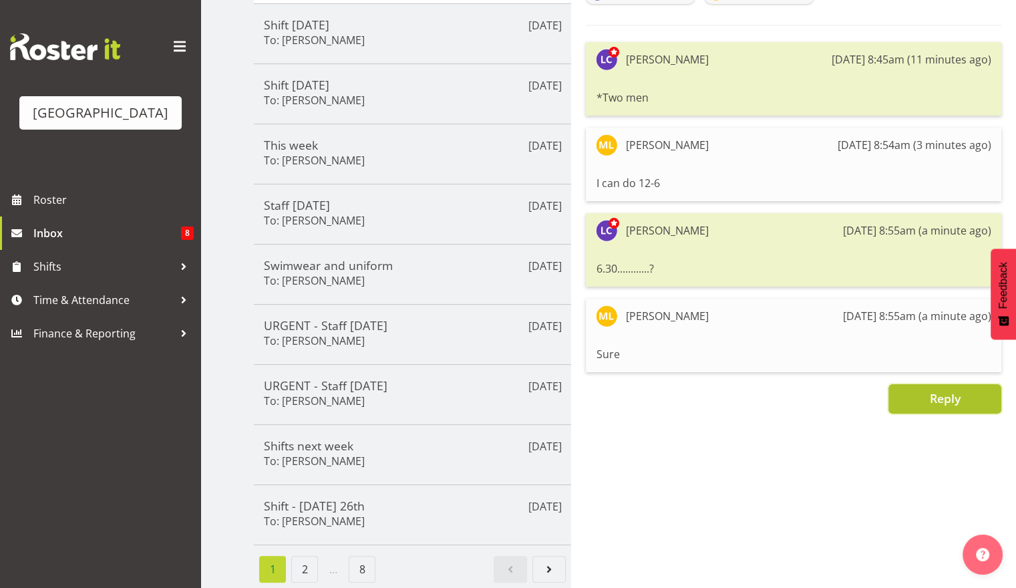
click at [953, 384] on button "Reply" at bounding box center [945, 398] width 113 height 29
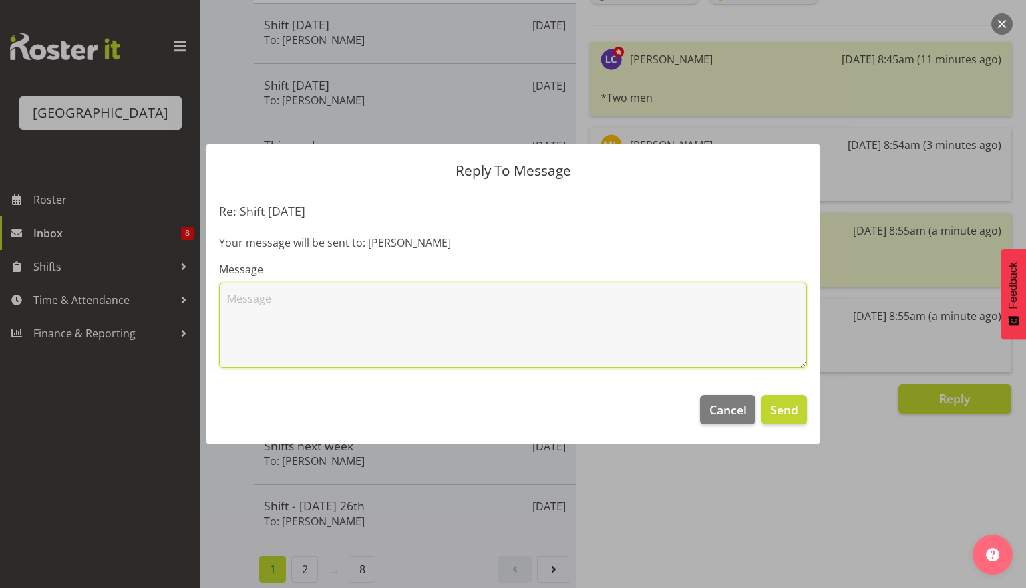
click at [679, 315] on textarea at bounding box center [513, 326] width 588 height 86
type textarea "Thanks! See you soon. Want shifts next week?"
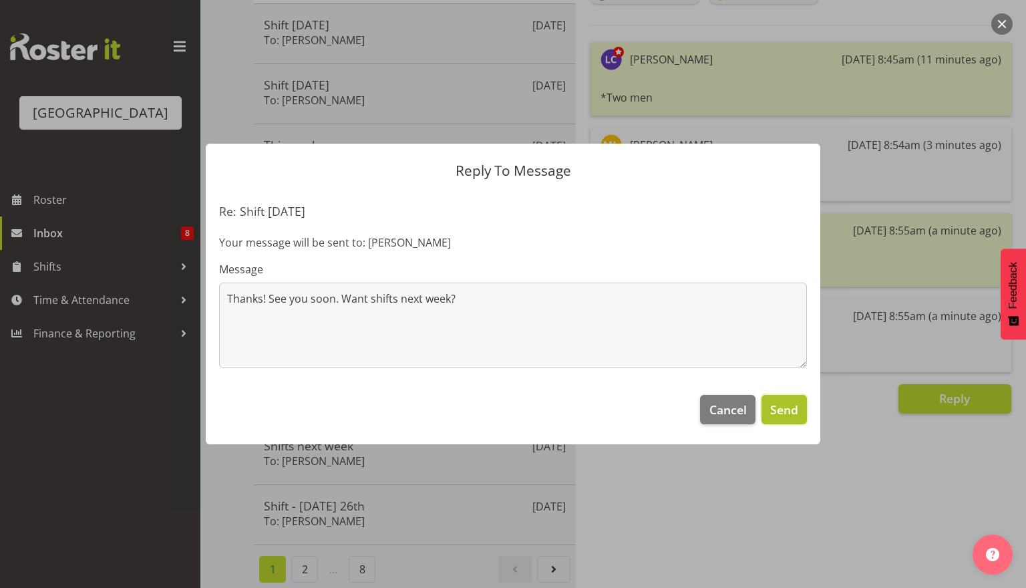
click at [792, 412] on span "Send" at bounding box center [784, 409] width 28 height 17
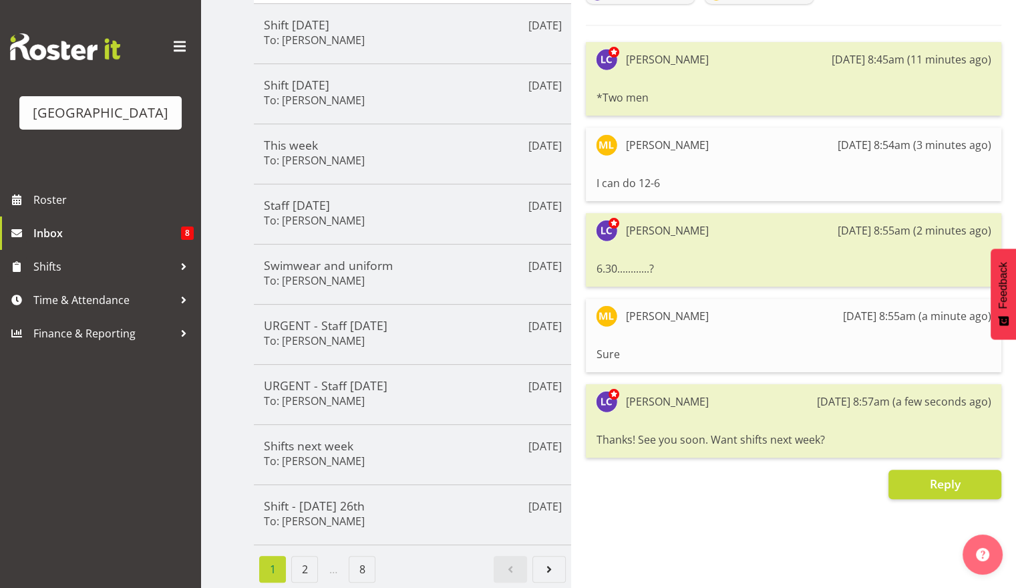
scroll to position [0, 0]
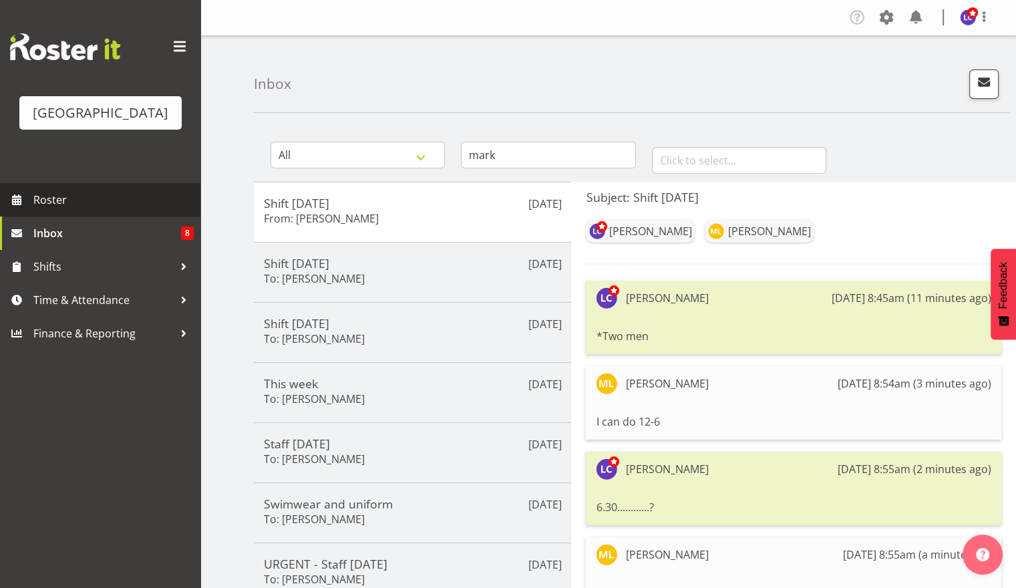
click at [121, 209] on span "Roster" at bounding box center [113, 200] width 160 height 20
